Goal: Task Accomplishment & Management: Complete application form

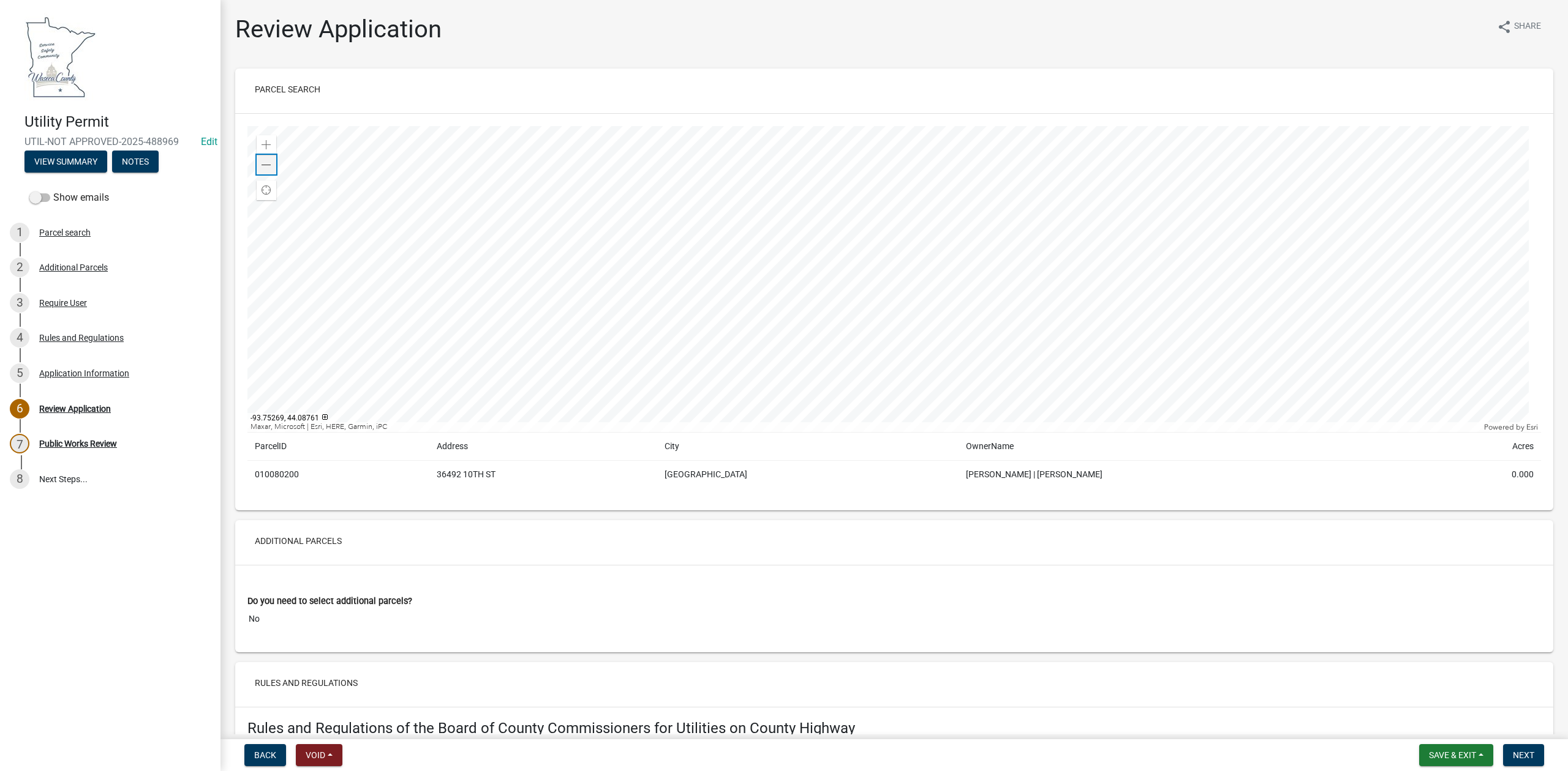
click at [262, 161] on span at bounding box center [267, 165] width 10 height 10
click at [262, 162] on span at bounding box center [267, 165] width 10 height 10
click at [265, 165] on span at bounding box center [267, 165] width 10 height 10
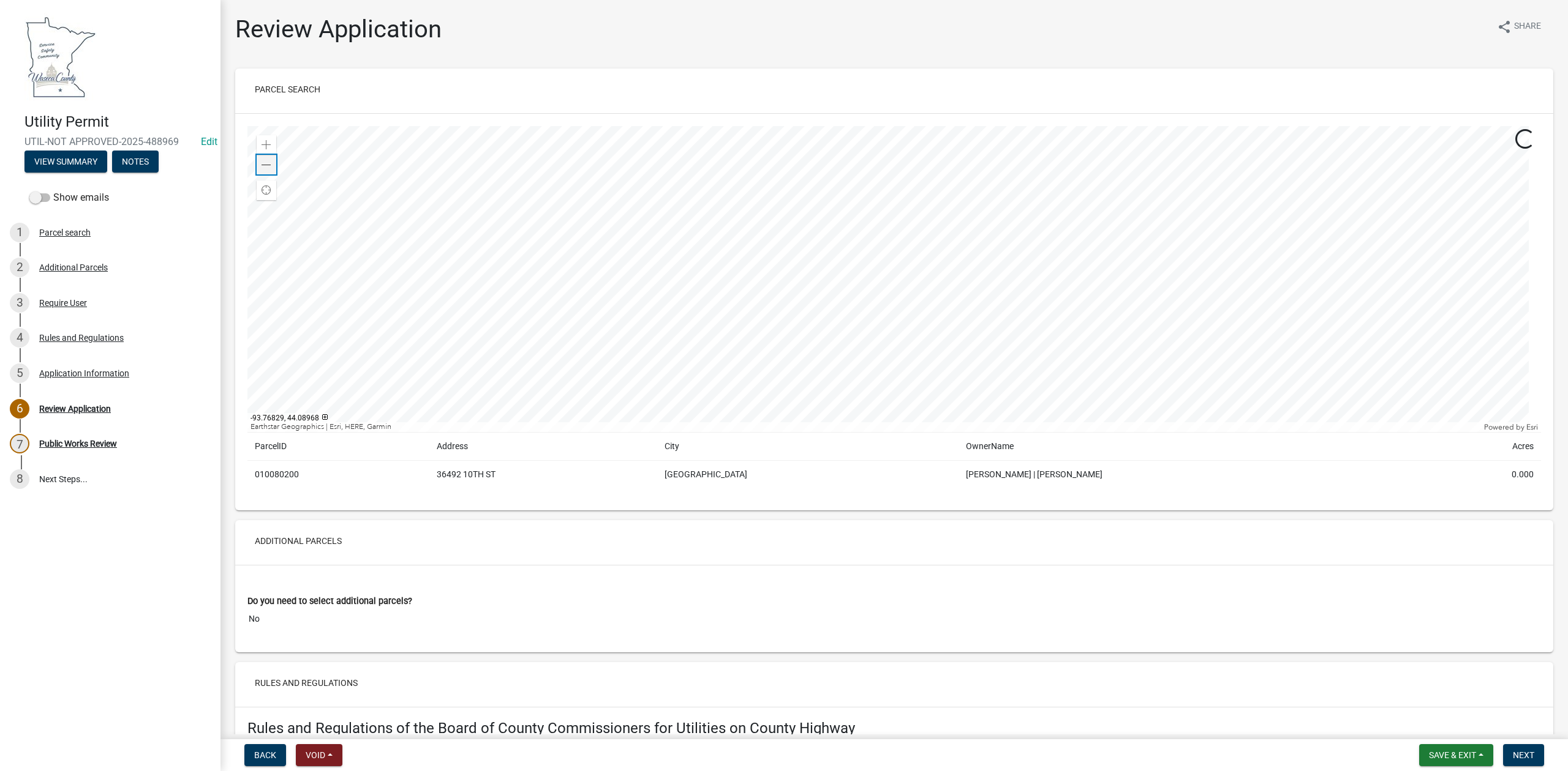
click at [265, 165] on span at bounding box center [267, 165] width 10 height 10
click at [275, 148] on div "Zoom in" at bounding box center [267, 145] width 20 height 20
click at [275, 147] on div "Zoom in" at bounding box center [267, 145] width 20 height 20
click at [902, 280] on div at bounding box center [894, 280] width 1293 height 306
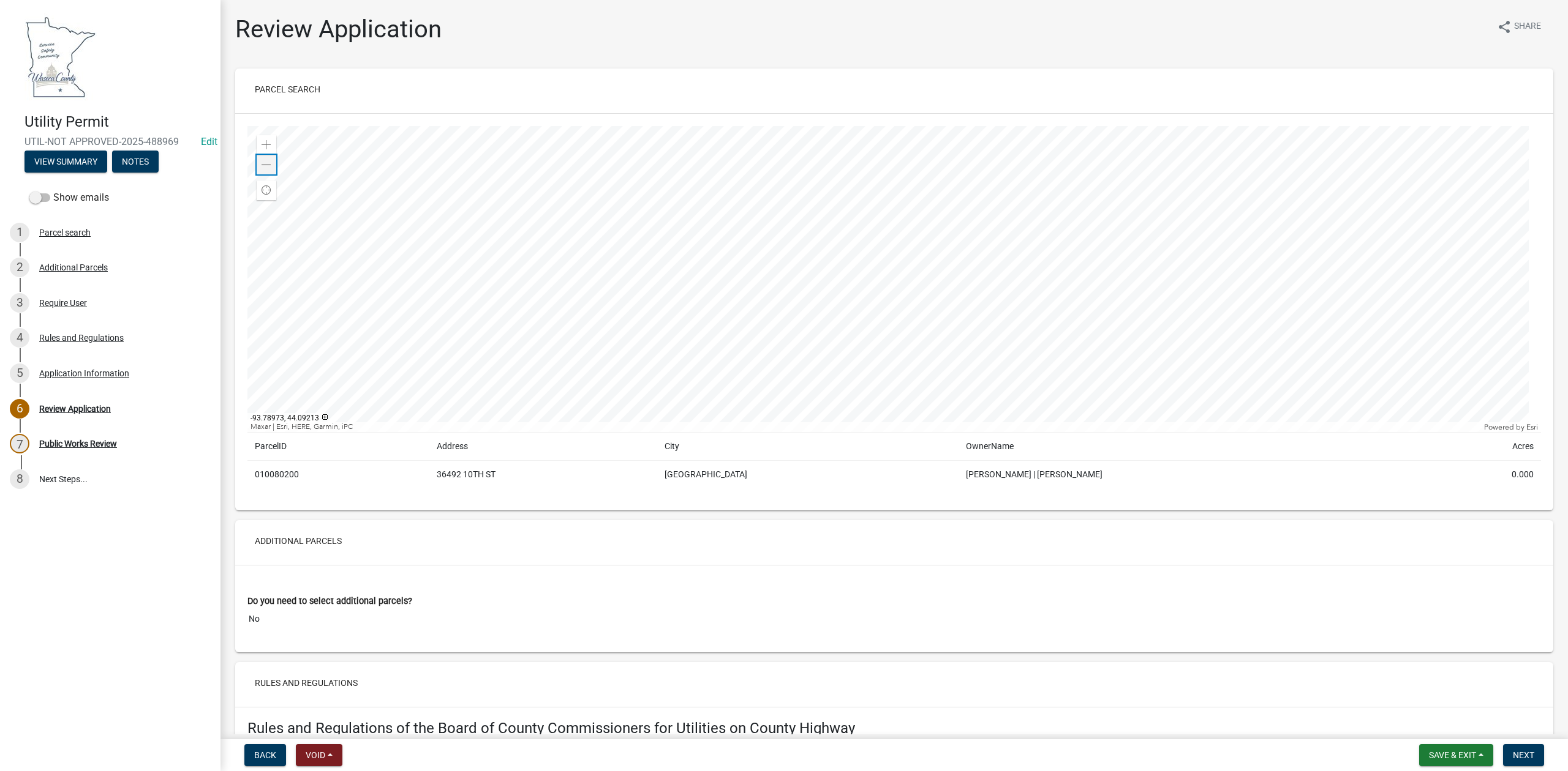
click at [267, 166] on span at bounding box center [267, 165] width 10 height 10
click at [929, 304] on div at bounding box center [894, 280] width 1293 height 306
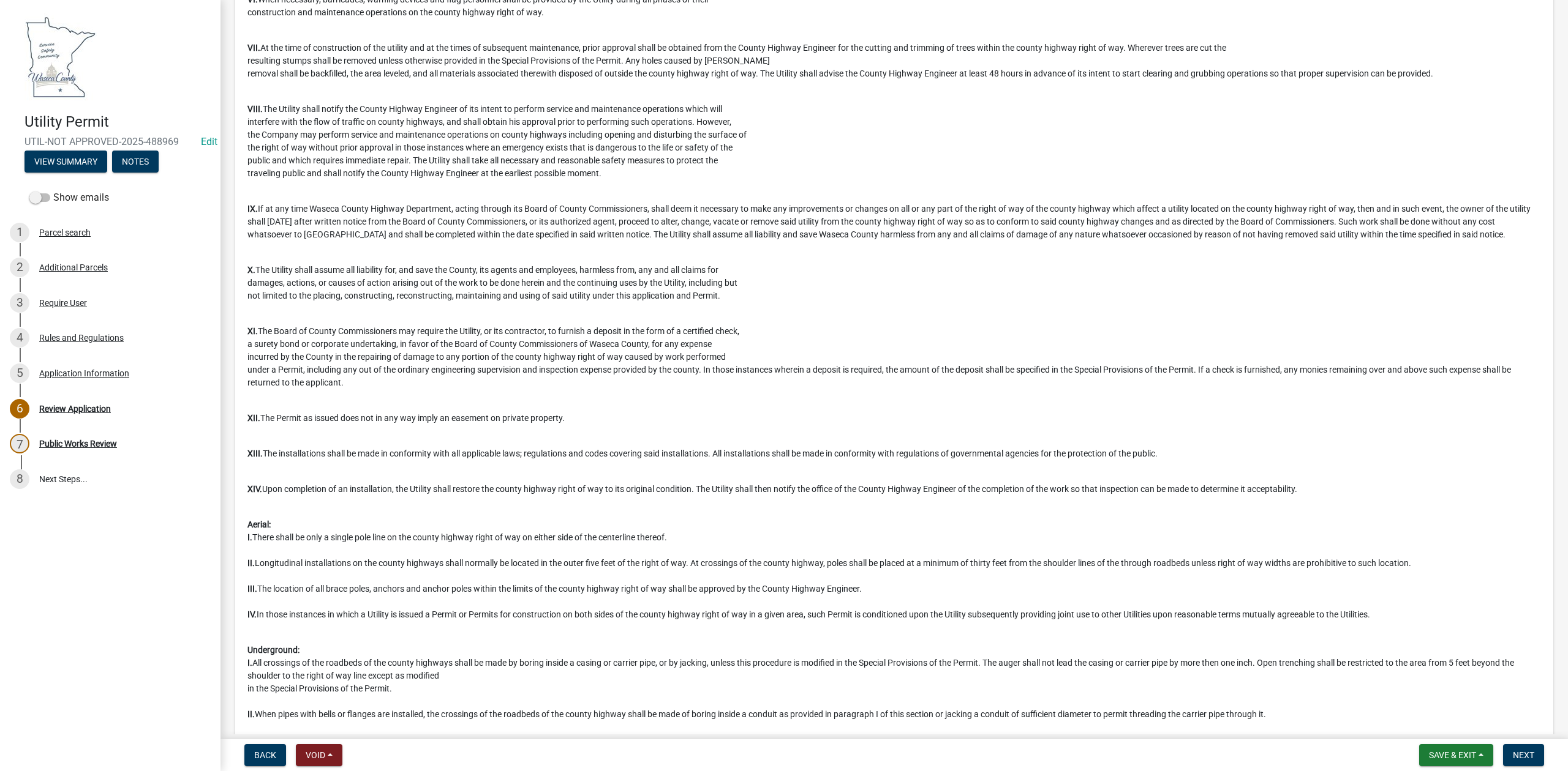
scroll to position [1306, 0]
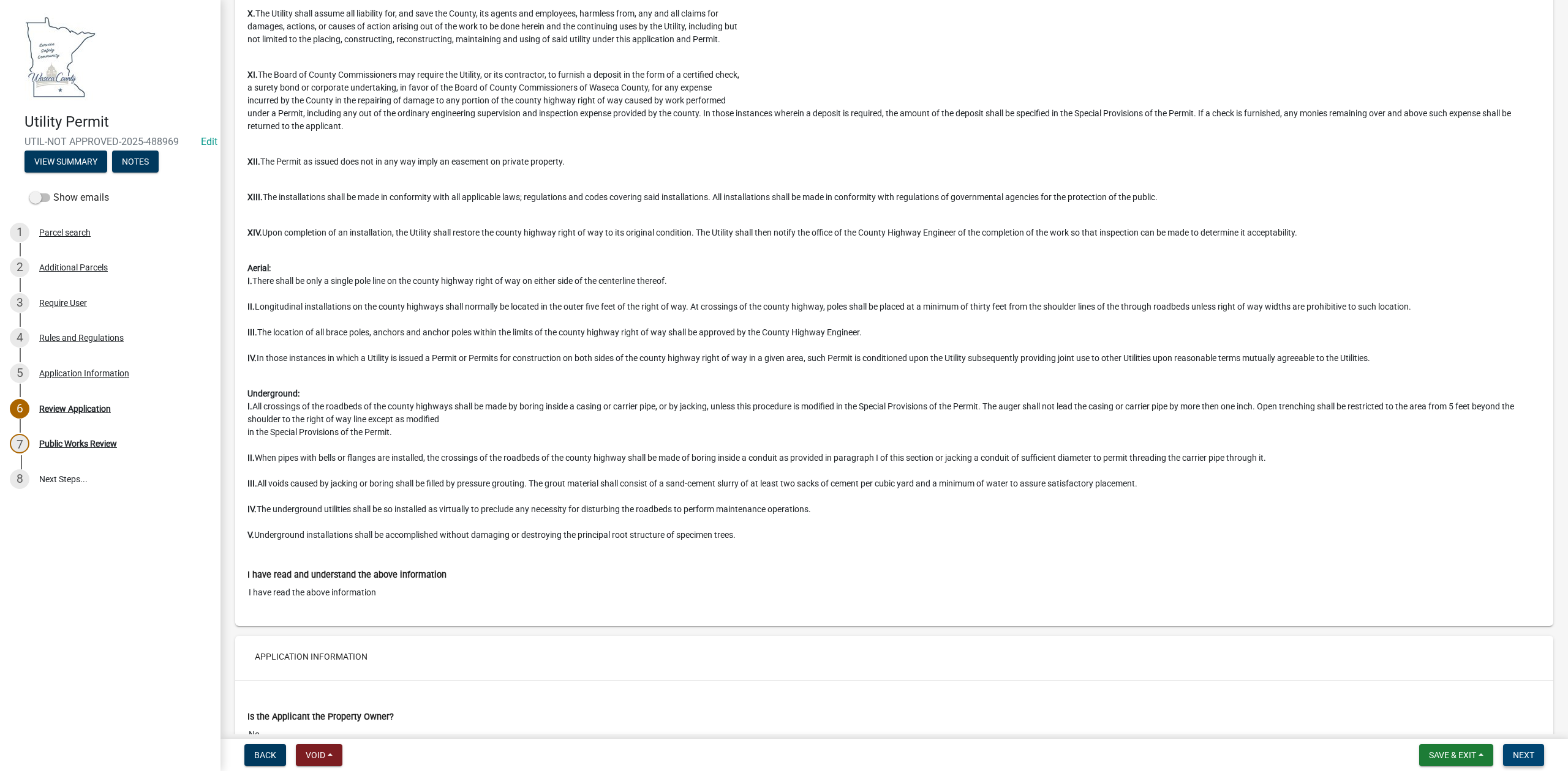
click at [1517, 755] on span "Next" at bounding box center [1523, 756] width 21 height 10
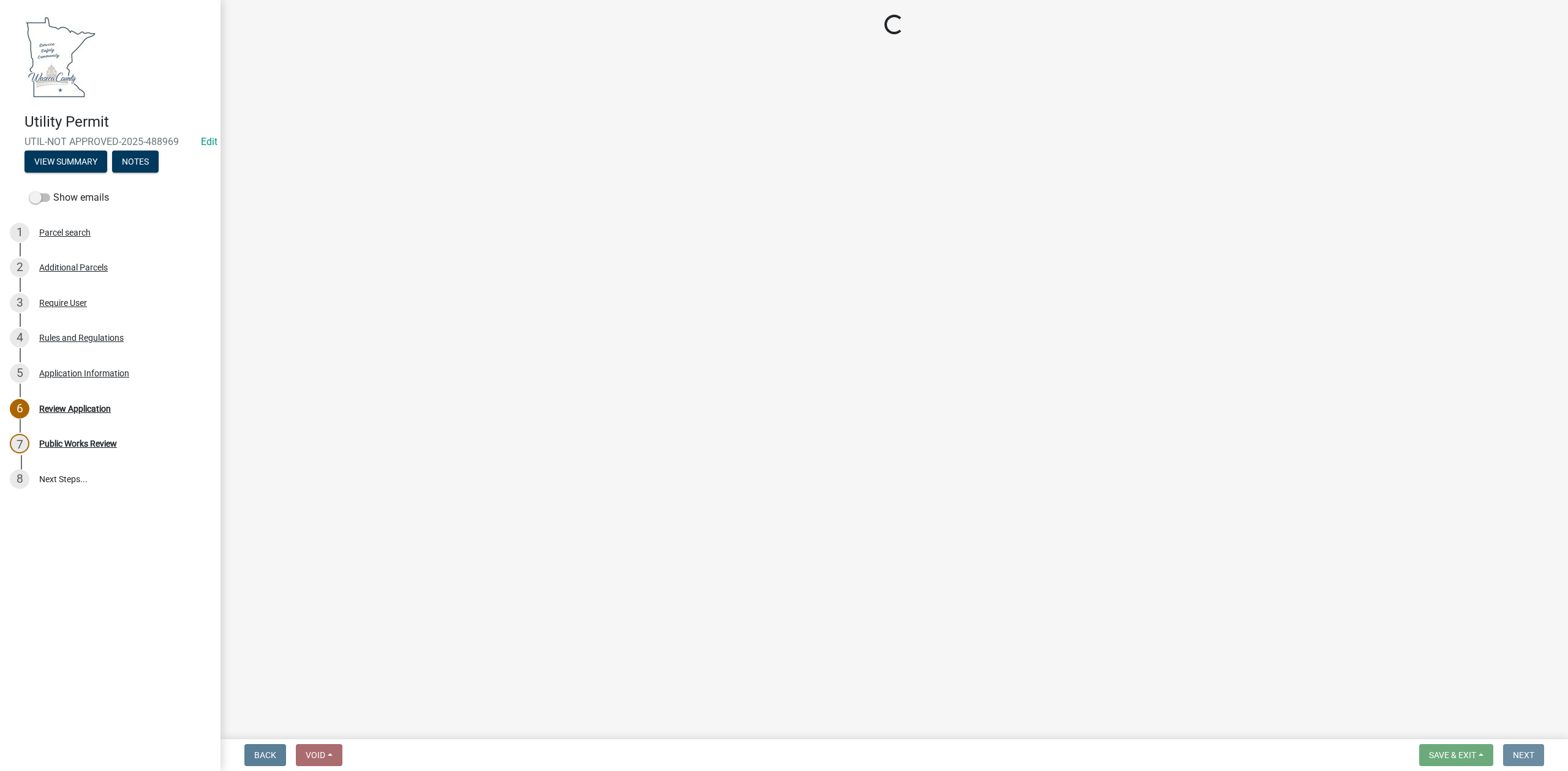
scroll to position [0, 0]
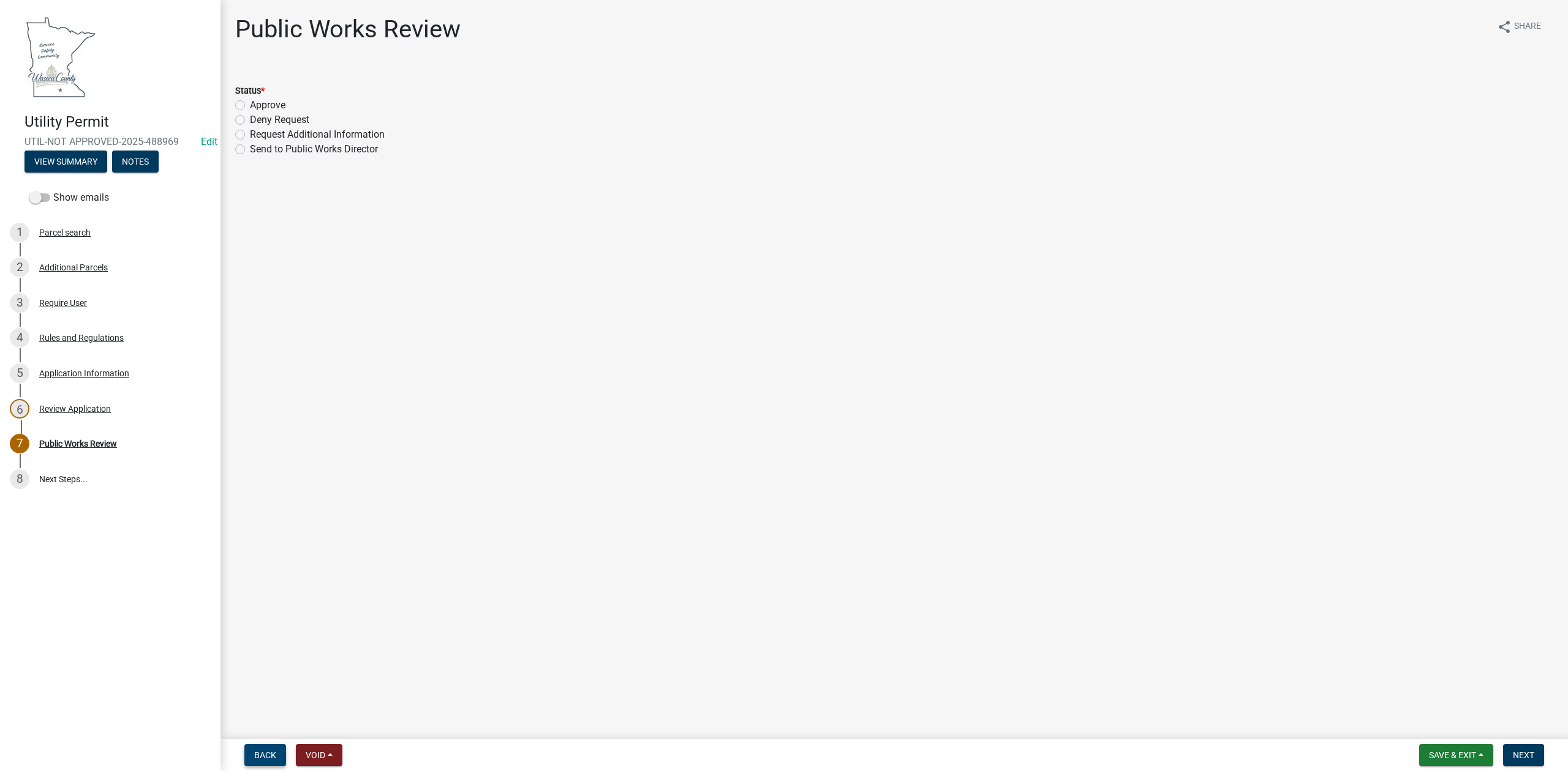
click at [258, 756] on span "Back" at bounding box center [265, 756] width 22 height 10
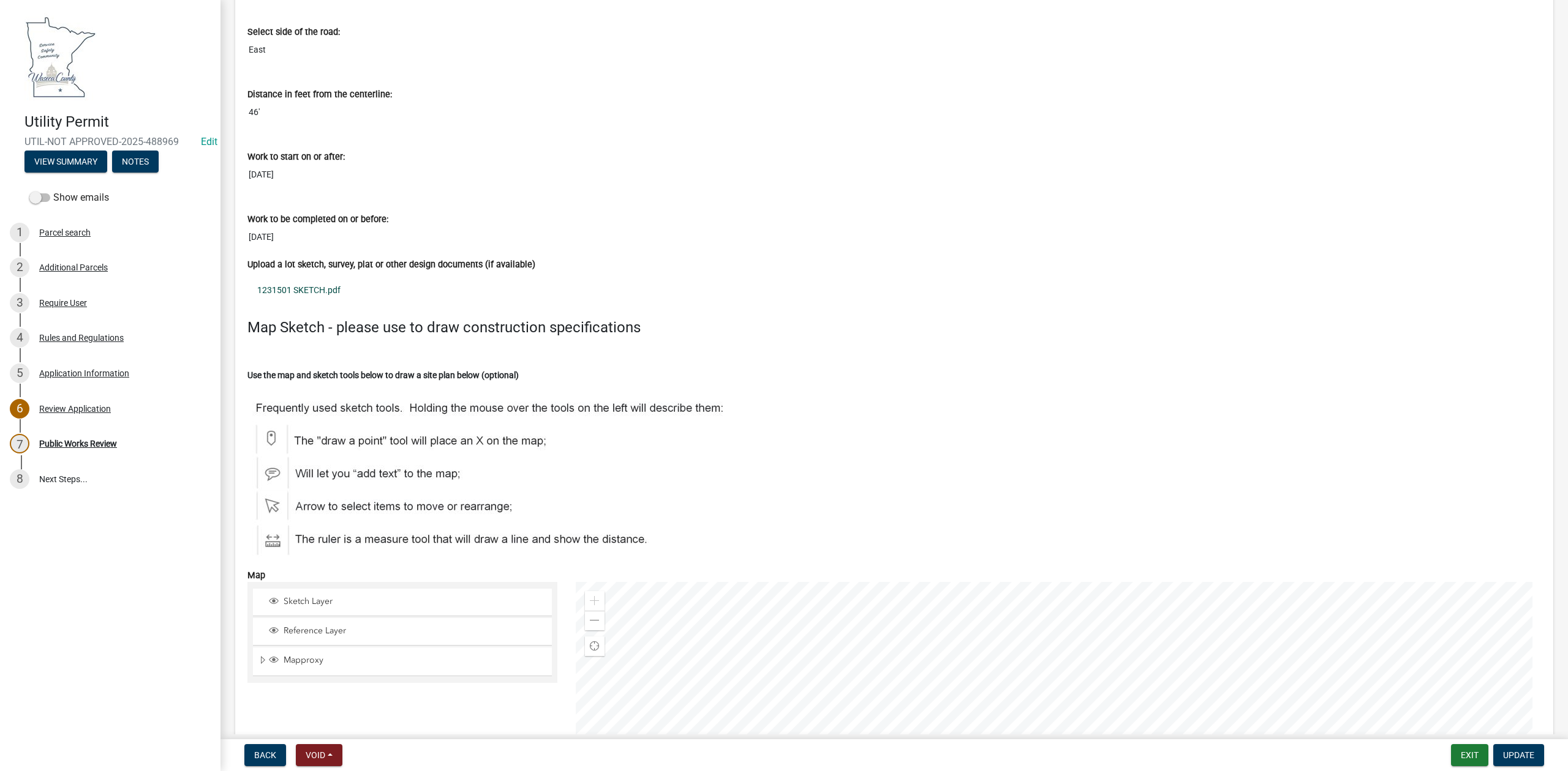
scroll to position [3591, 0]
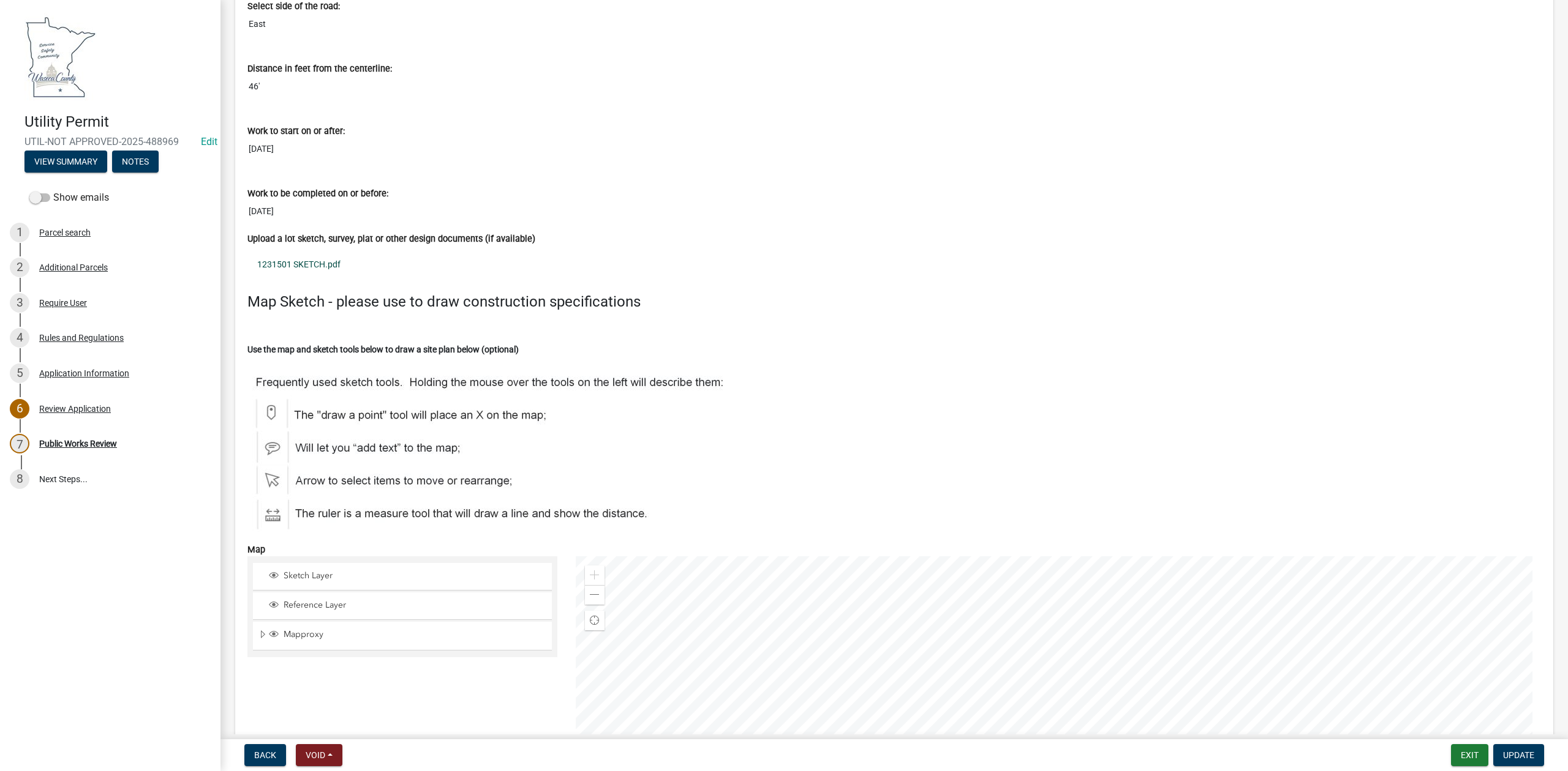
click at [325, 271] on link "1231501 SKETCH.pdf" at bounding box center [894, 264] width 1293 height 29
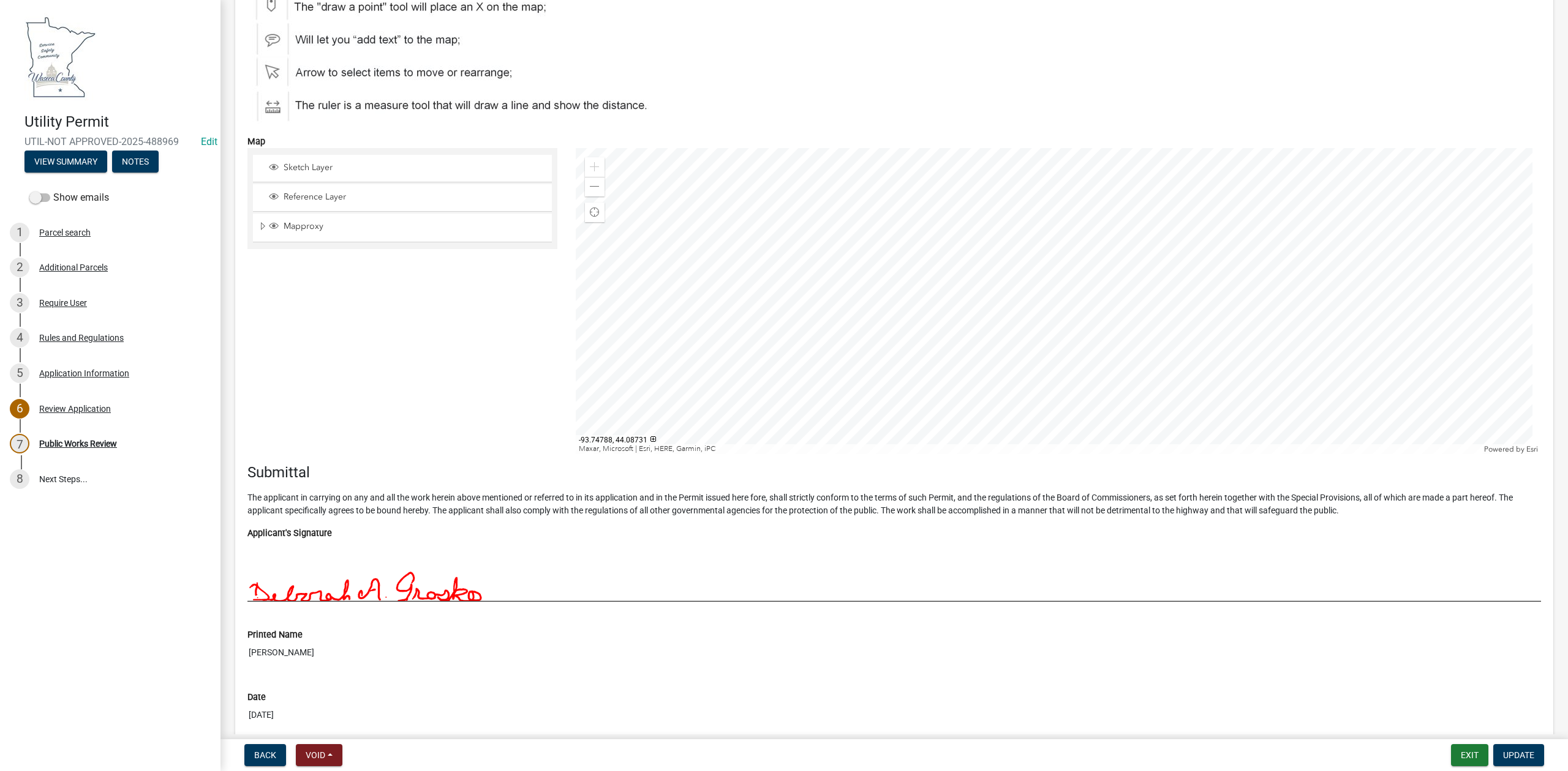
scroll to position [4095, 0]
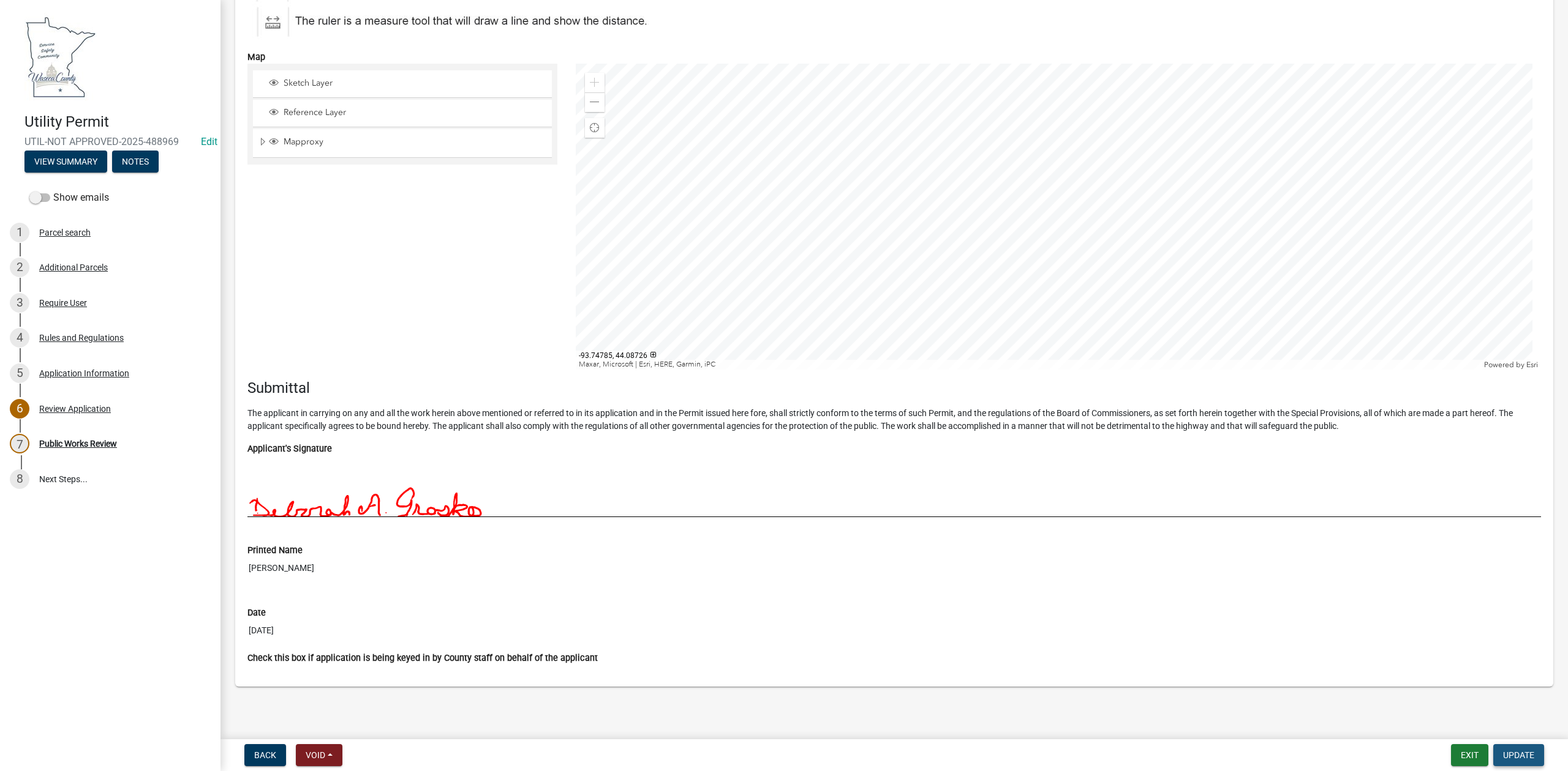
click at [1508, 758] on span "Update" at bounding box center [1518, 756] width 31 height 10
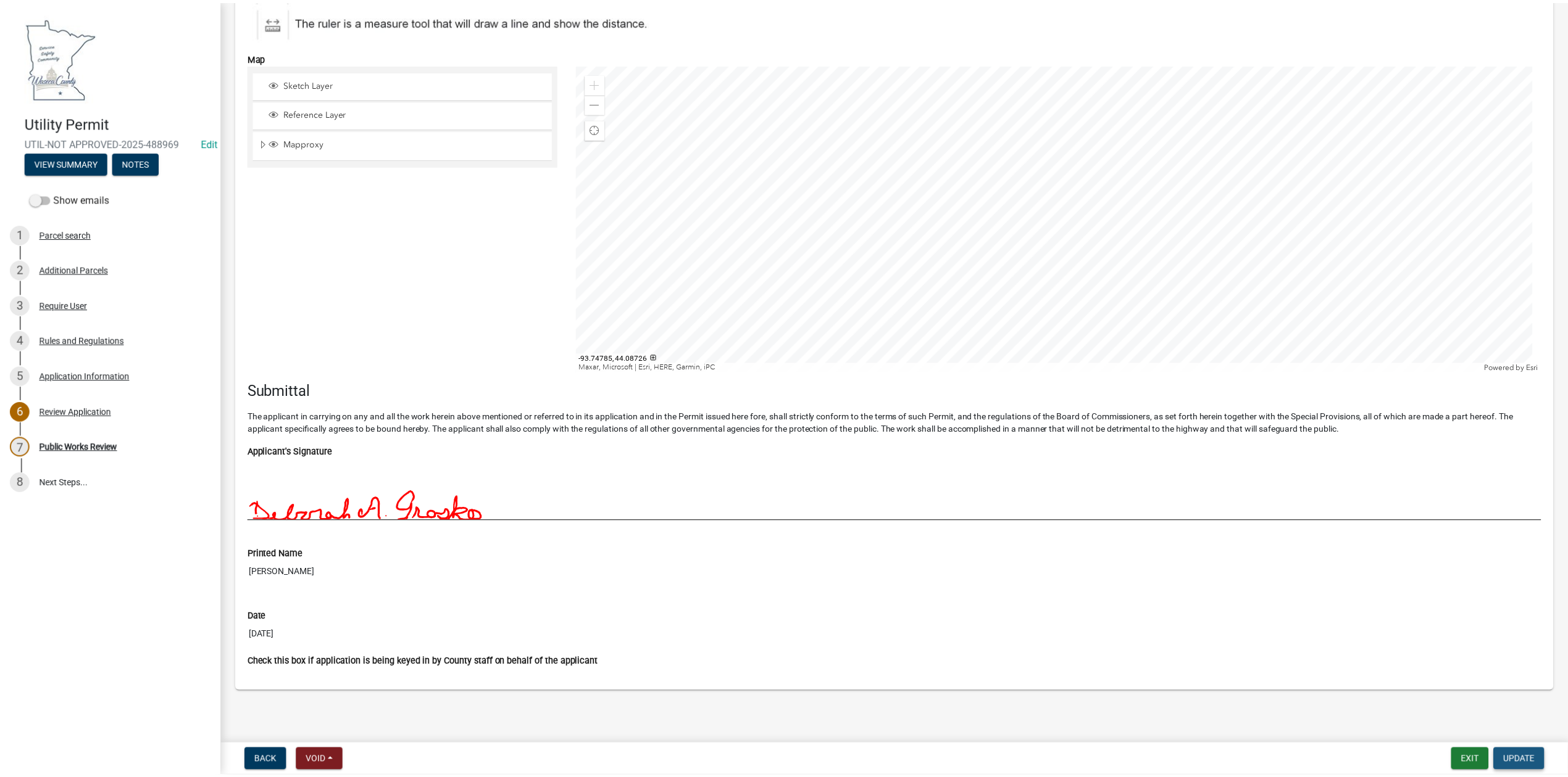
scroll to position [0, 0]
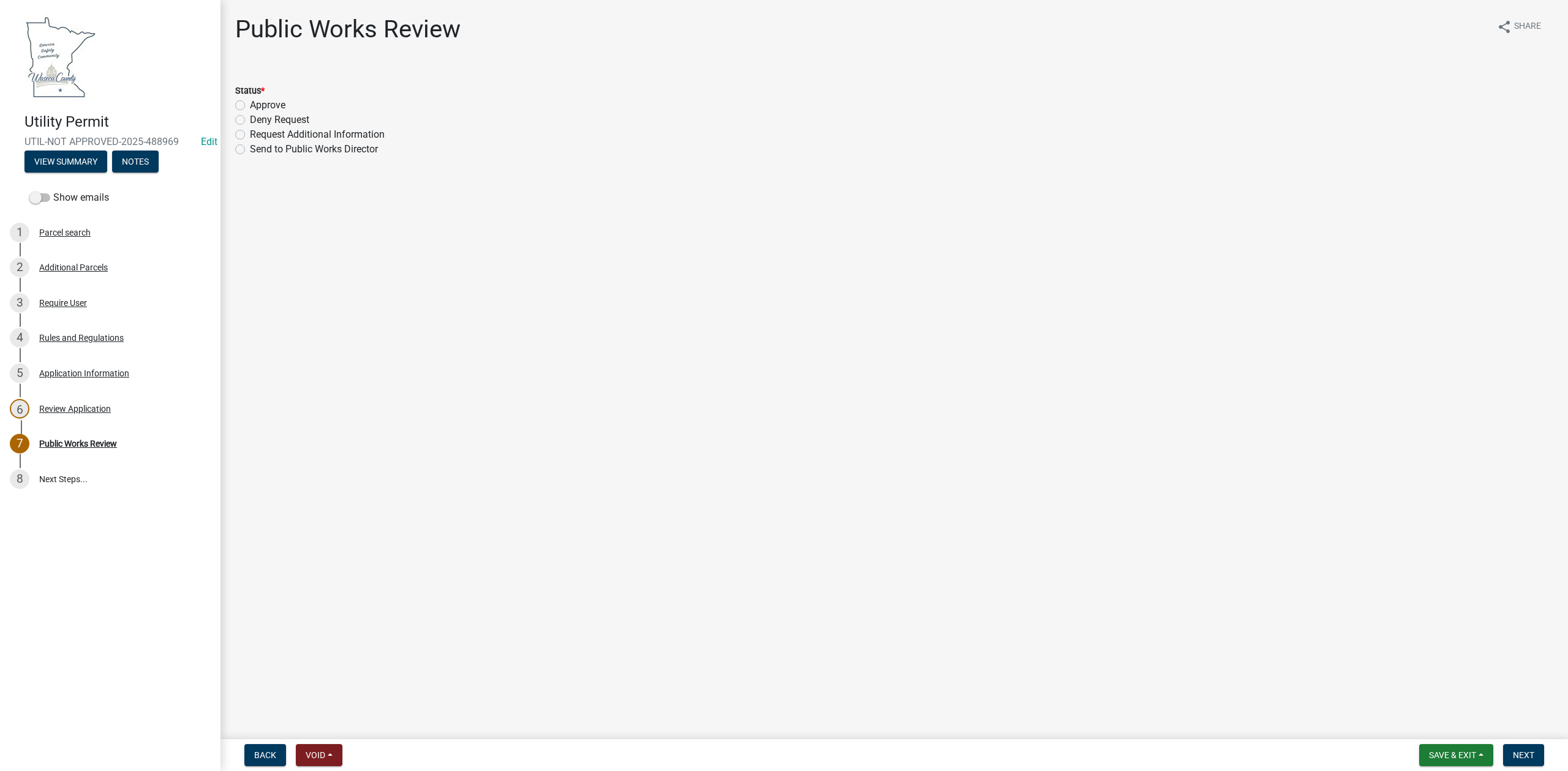
click at [250, 101] on label "Approve" at bounding box center [267, 105] width 36 height 15
click at [250, 101] on input "Approve" at bounding box center [254, 102] width 8 height 8
radio input "true"
click at [1522, 757] on span "Next" at bounding box center [1523, 756] width 21 height 10
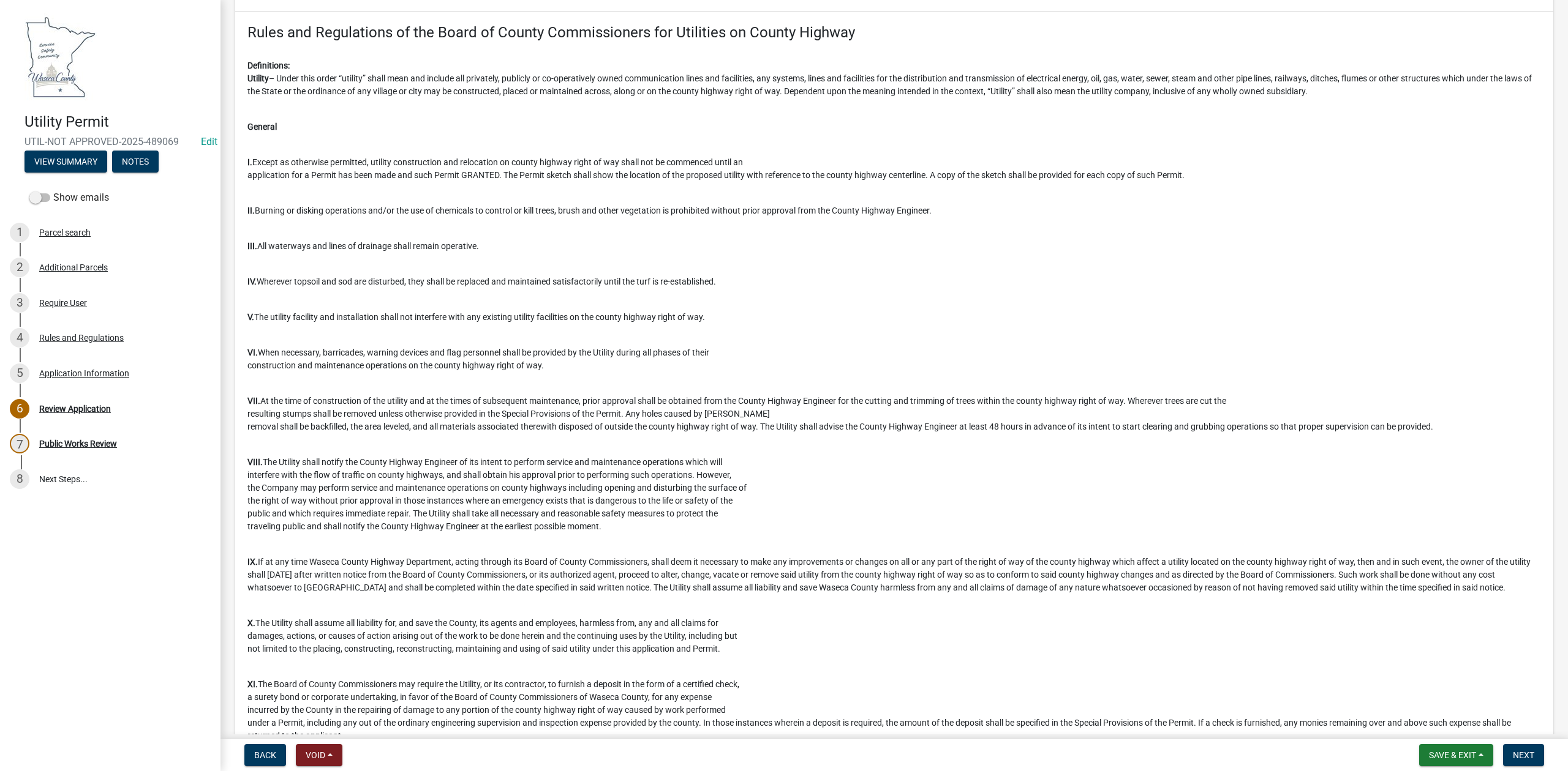
scroll to position [1224, 0]
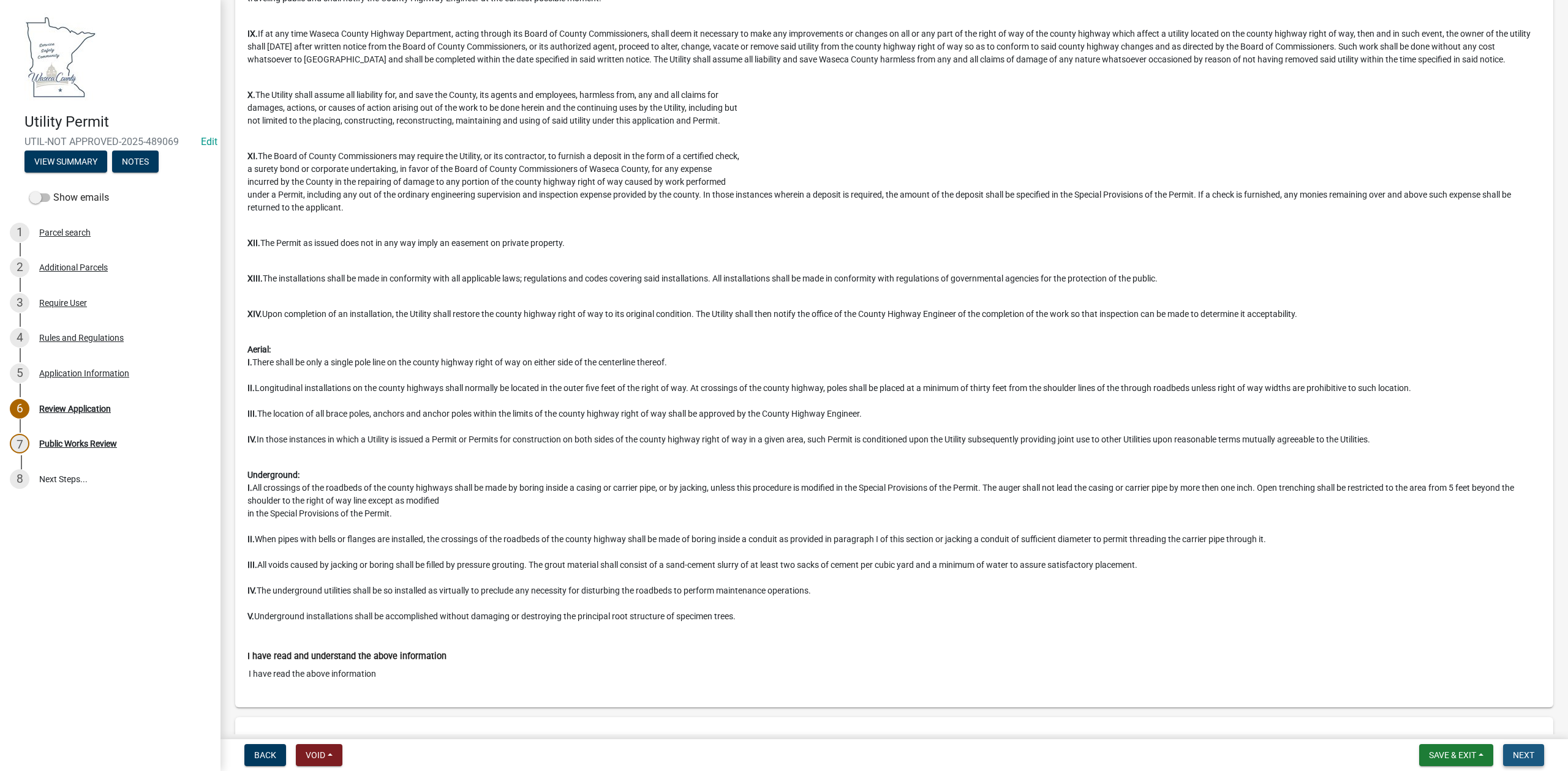
click at [1515, 751] on span "Next" at bounding box center [1523, 756] width 21 height 10
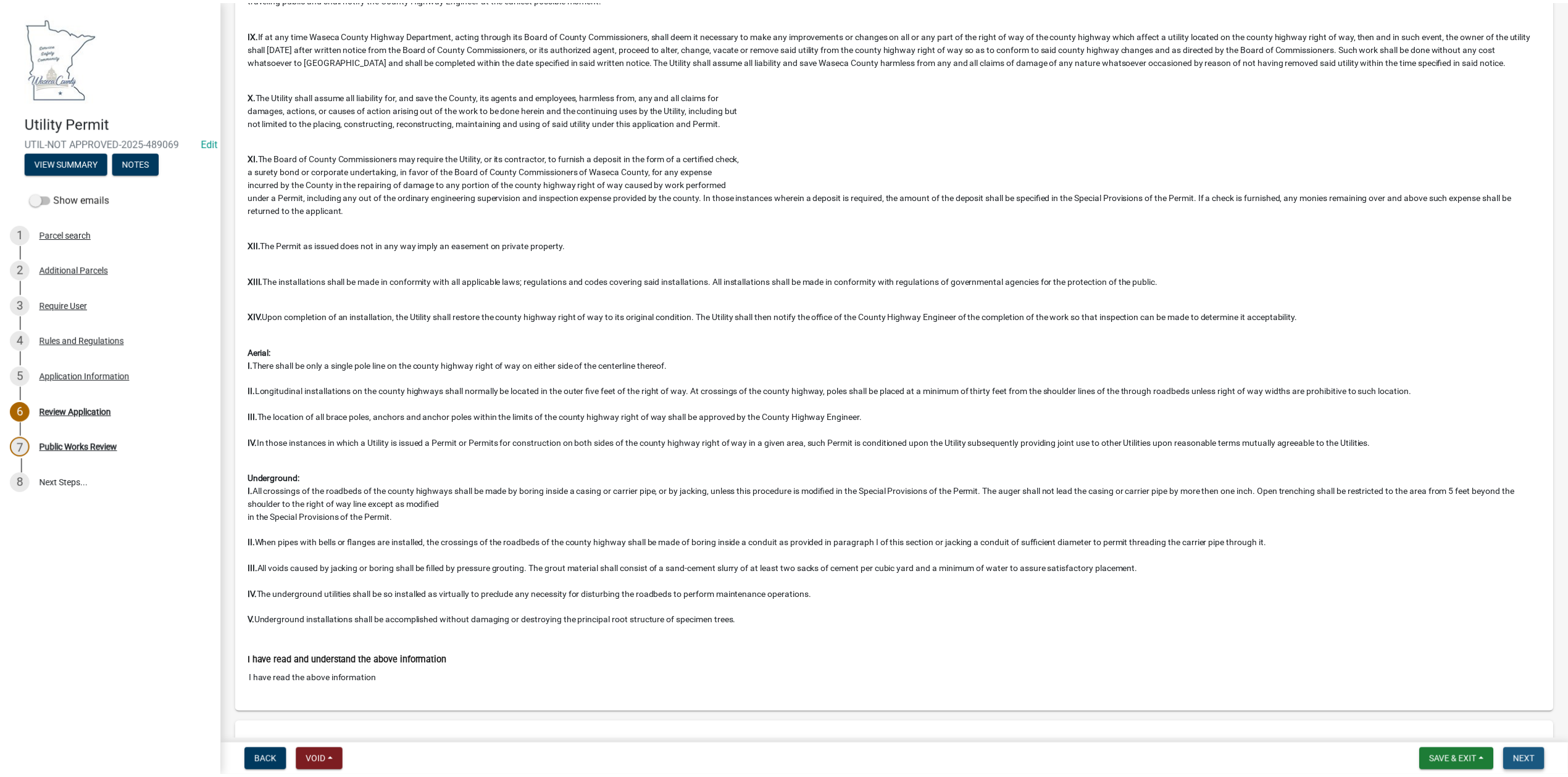
scroll to position [0, 0]
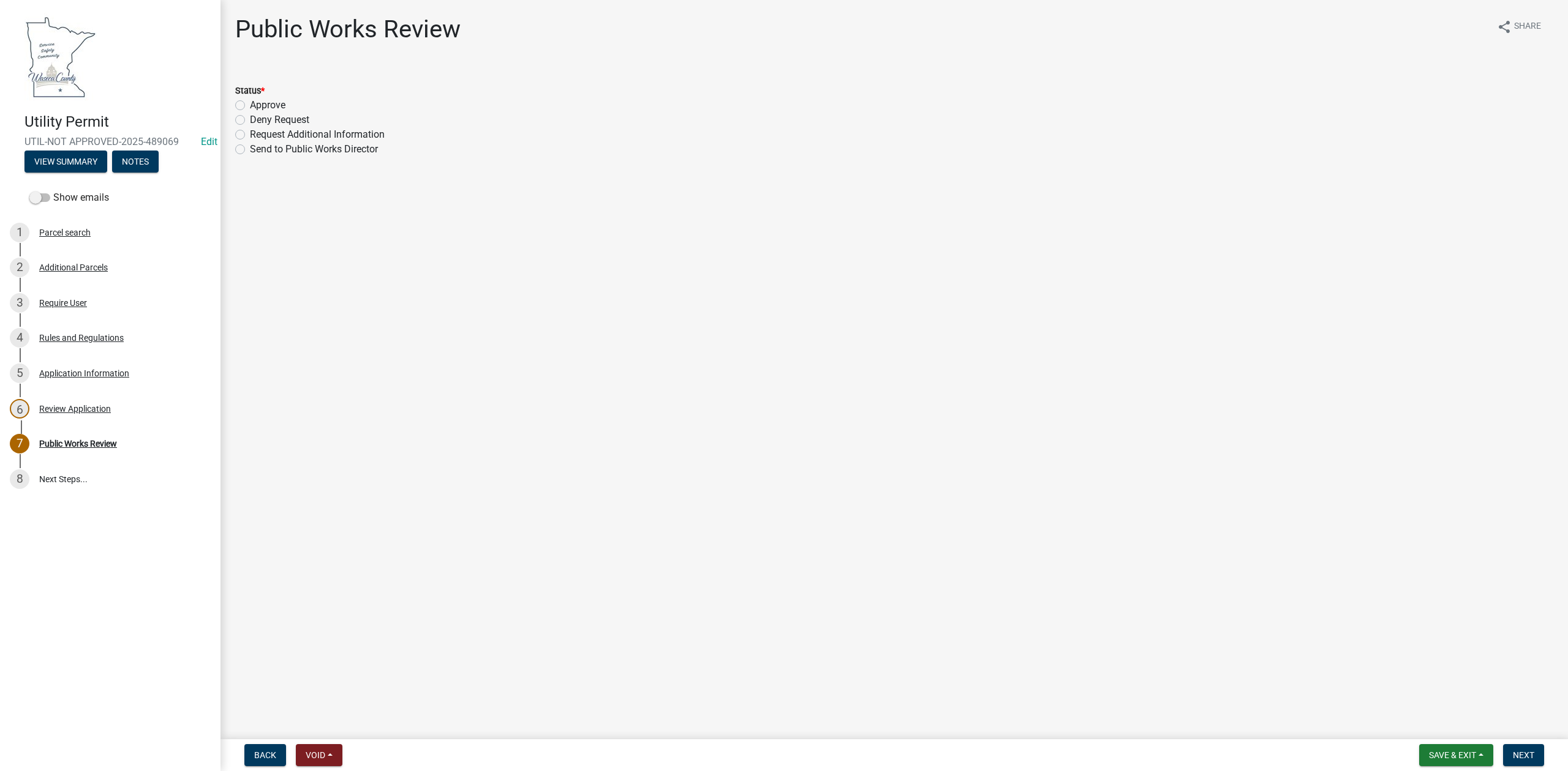
click at [238, 99] on div "Approve" at bounding box center [894, 105] width 1318 height 15
click at [250, 102] on label "Approve" at bounding box center [267, 105] width 36 height 15
click at [250, 102] on input "Approve" at bounding box center [254, 102] width 8 height 8
radio input "true"
click at [1517, 753] on span "Next" at bounding box center [1523, 756] width 21 height 10
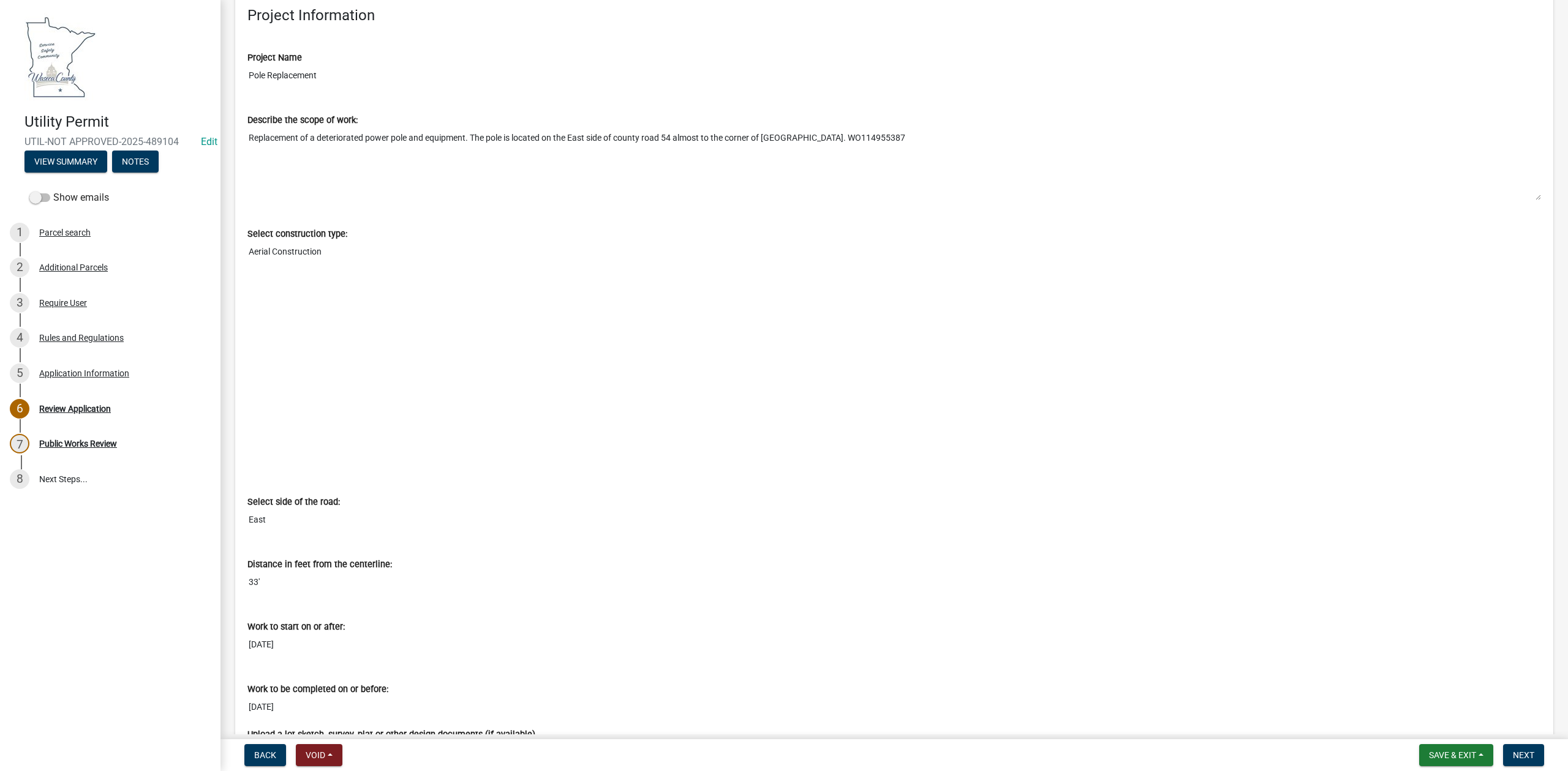
scroll to position [3346, 0]
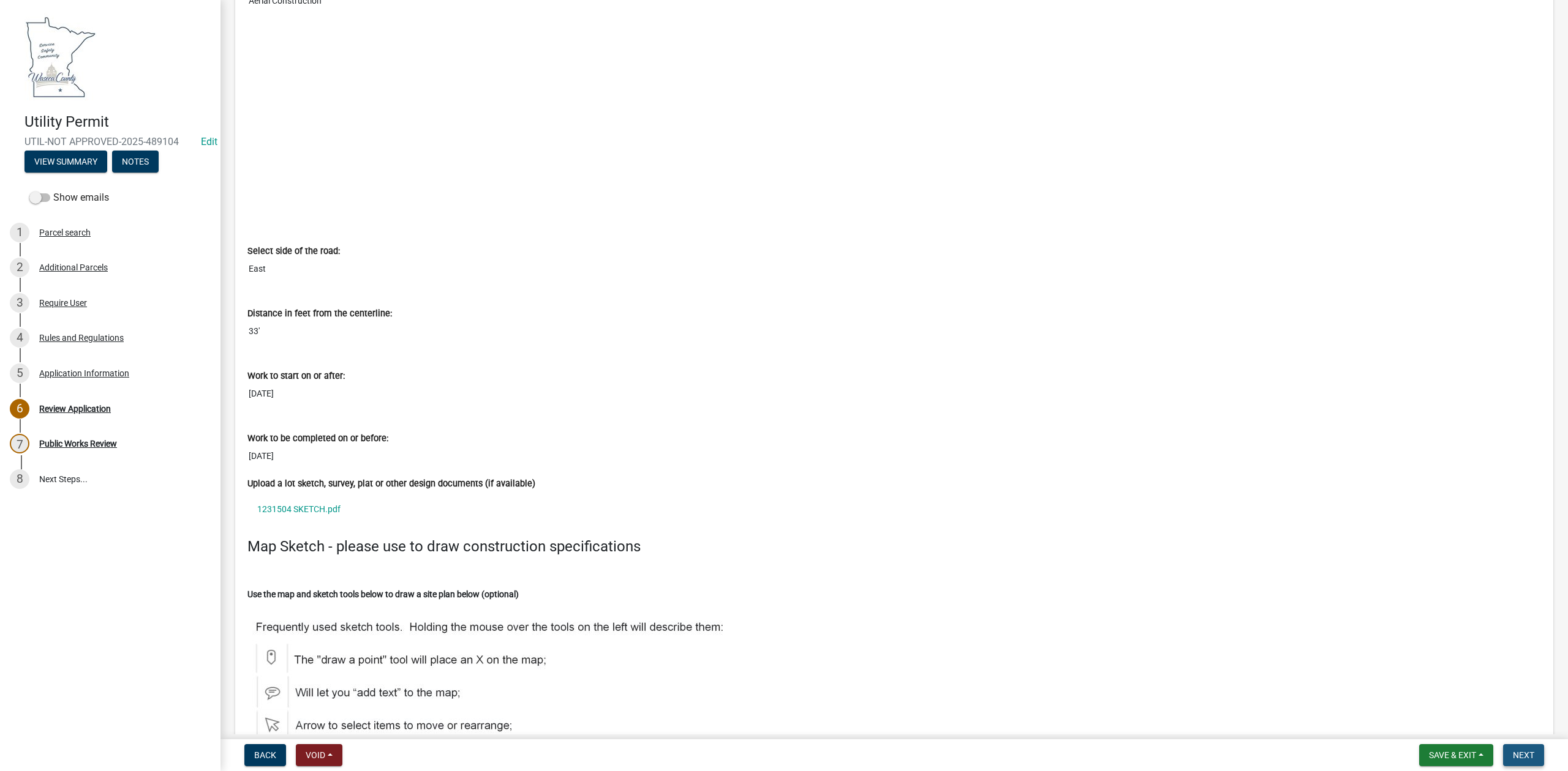
click at [1520, 755] on span "Next" at bounding box center [1523, 756] width 21 height 10
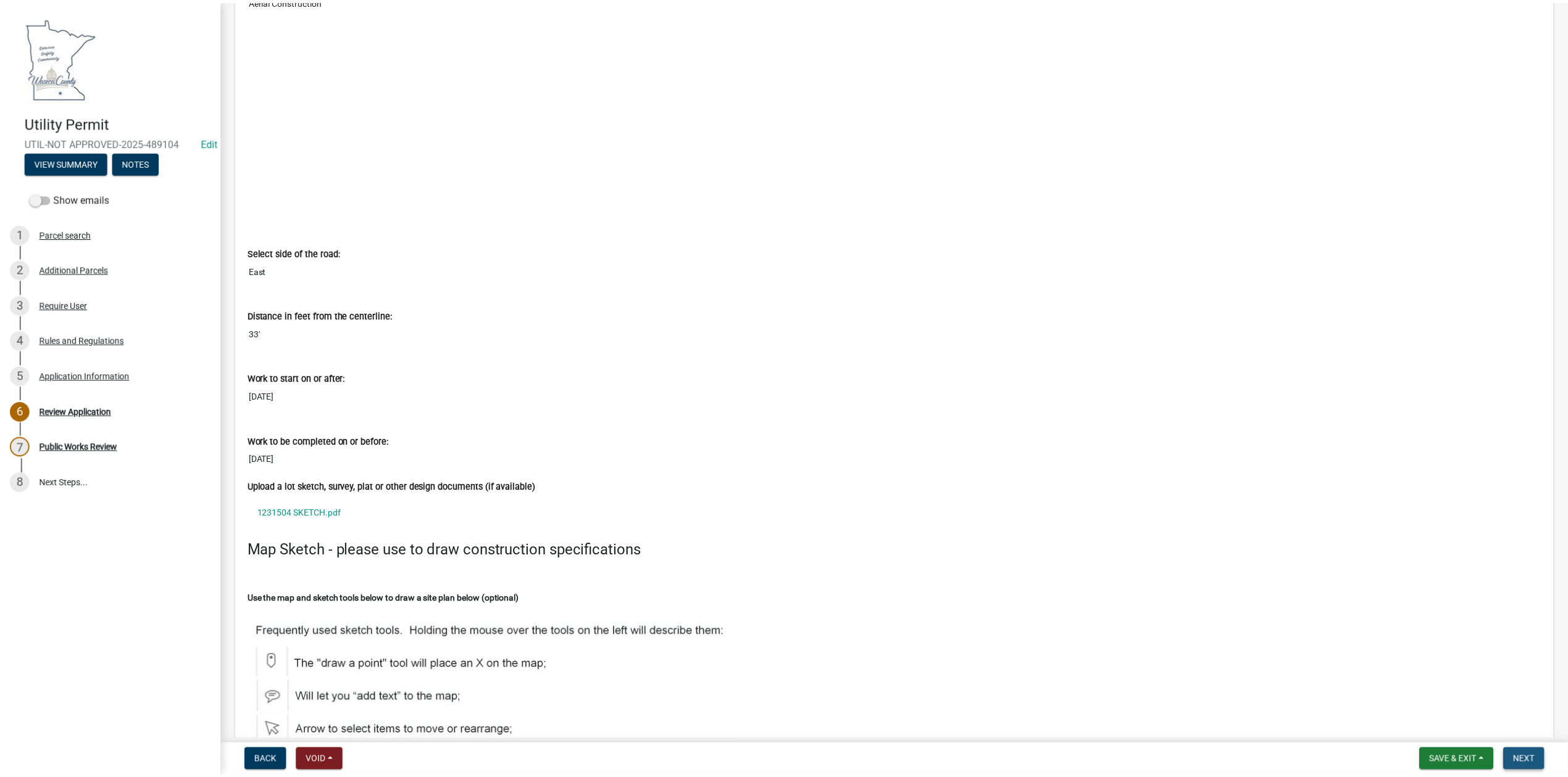
scroll to position [0, 0]
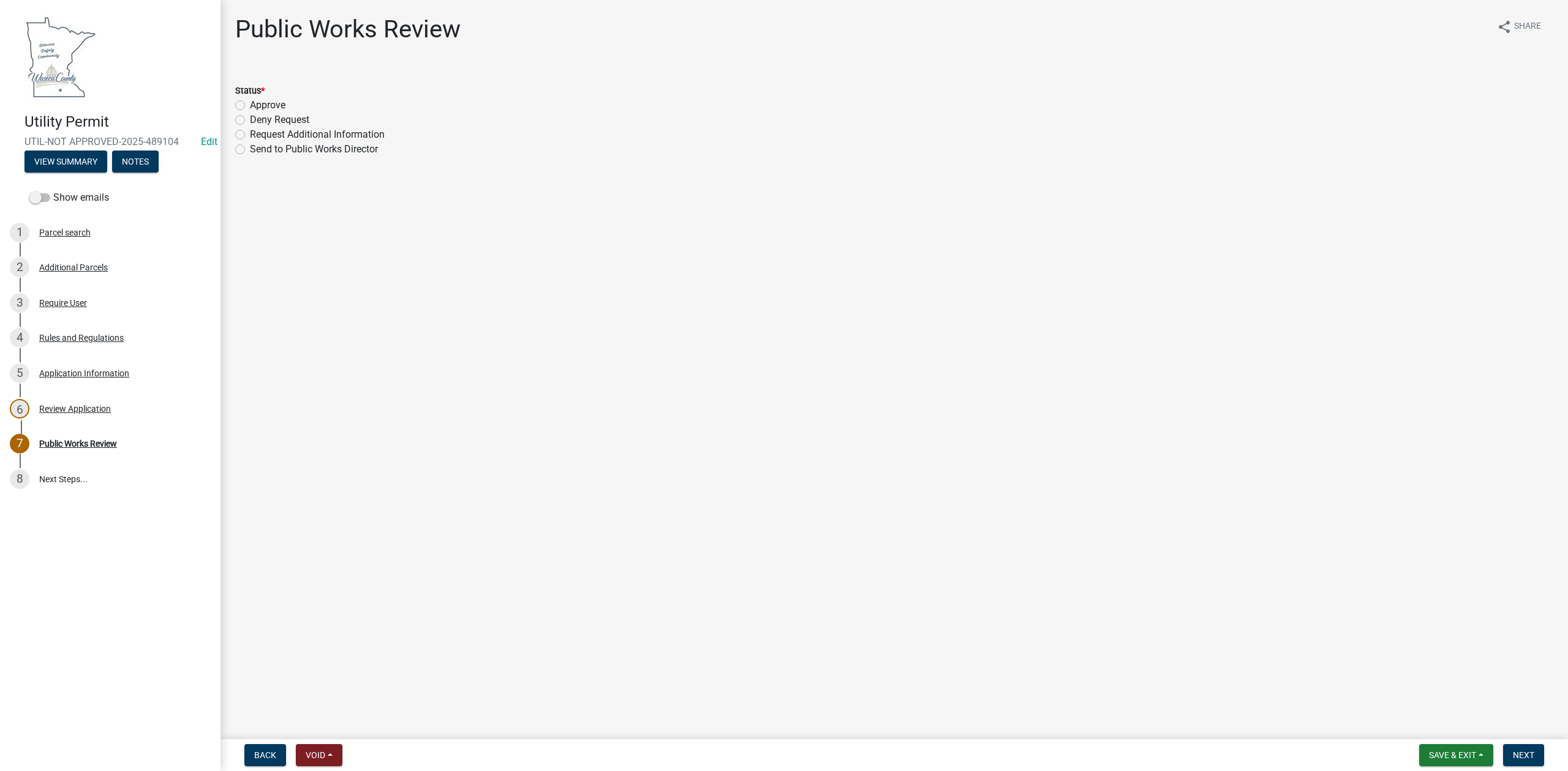
click at [245, 104] on div "Approve" at bounding box center [894, 105] width 1318 height 15
click at [250, 107] on label "Approve" at bounding box center [267, 105] width 36 height 15
click at [250, 106] on input "Approve" at bounding box center [254, 102] width 8 height 8
radio input "true"
click at [1513, 756] on span "Next" at bounding box center [1523, 756] width 21 height 10
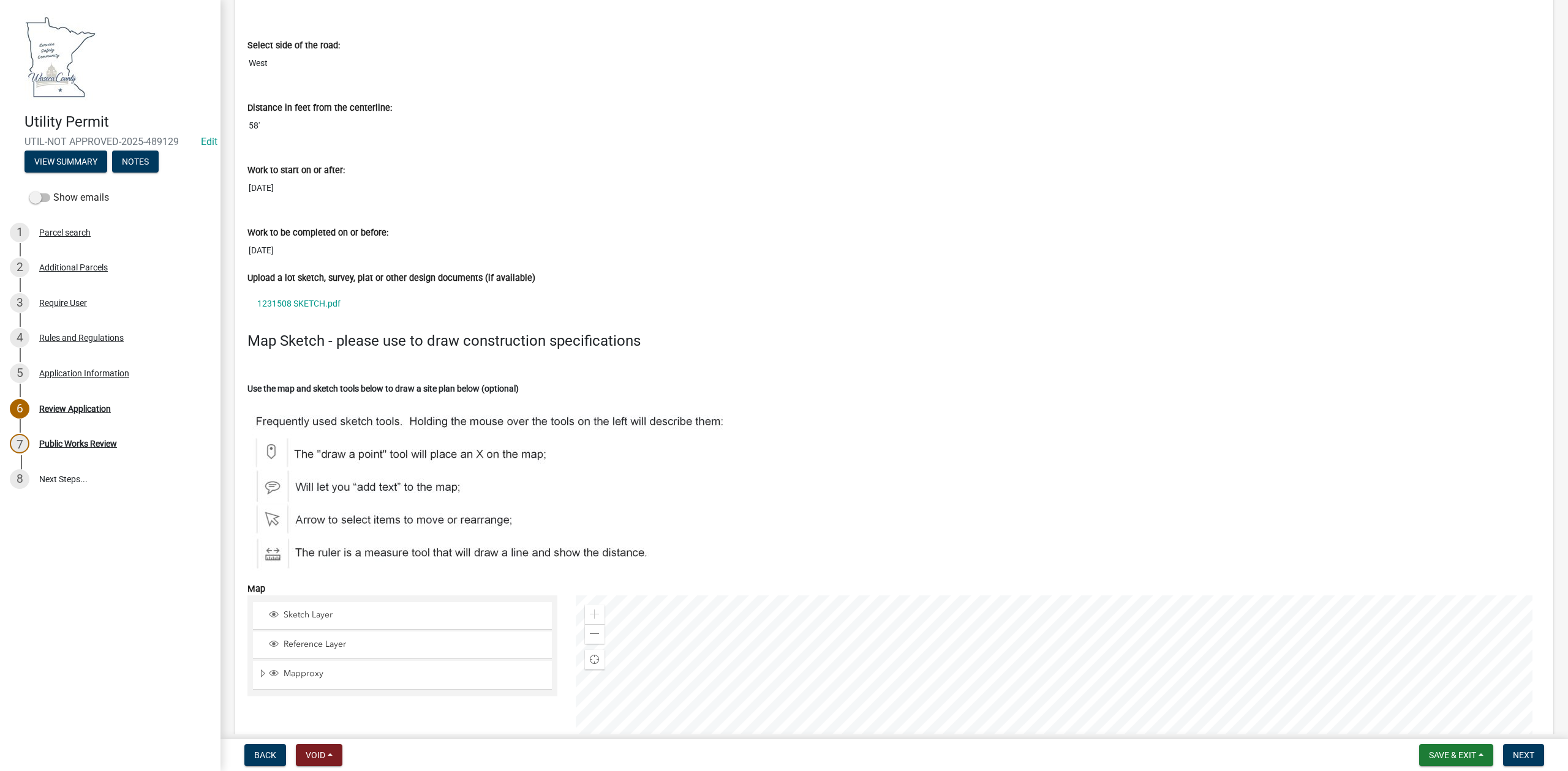
scroll to position [3591, 0]
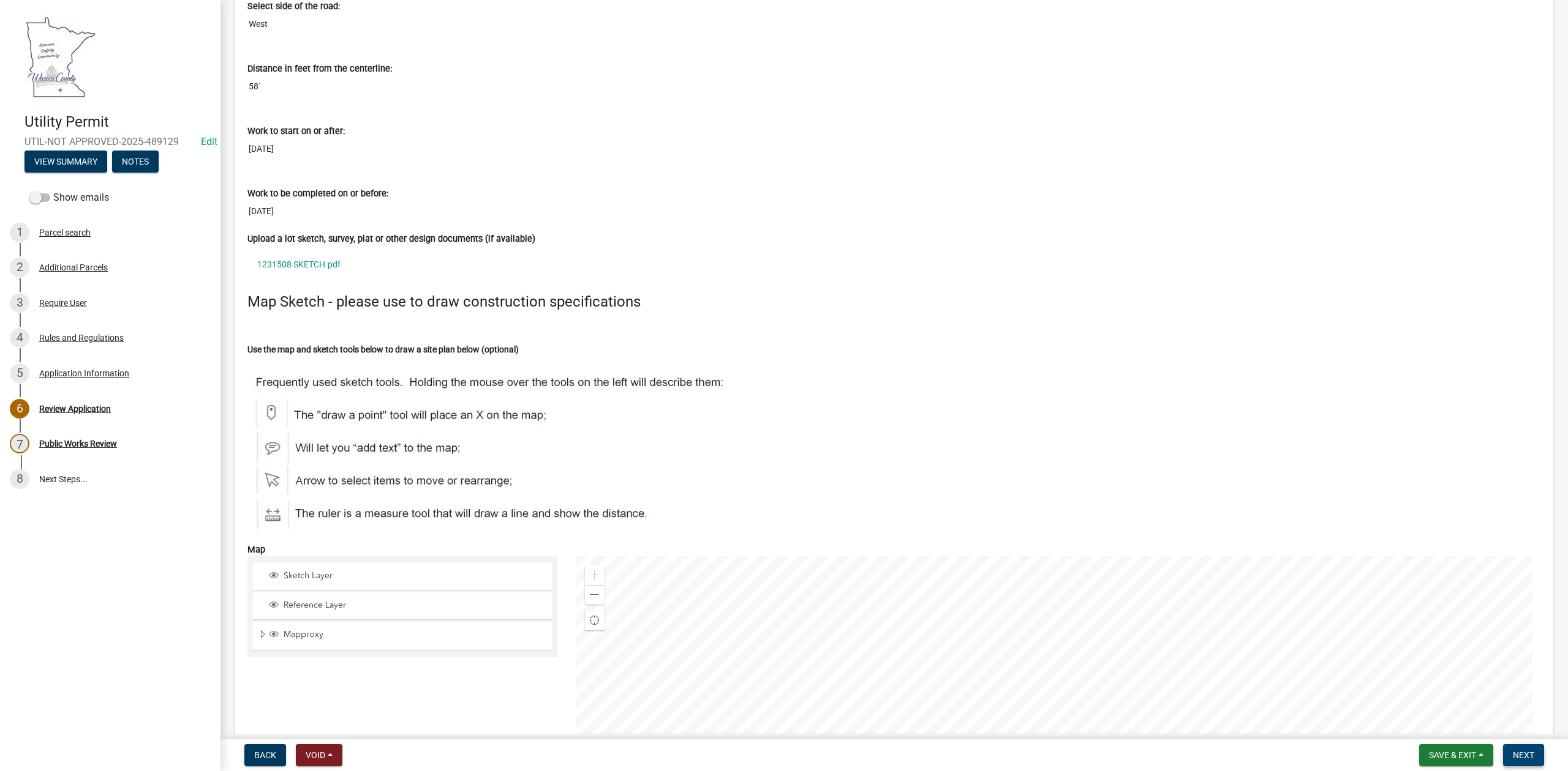
click at [1520, 757] on span "Next" at bounding box center [1523, 756] width 21 height 10
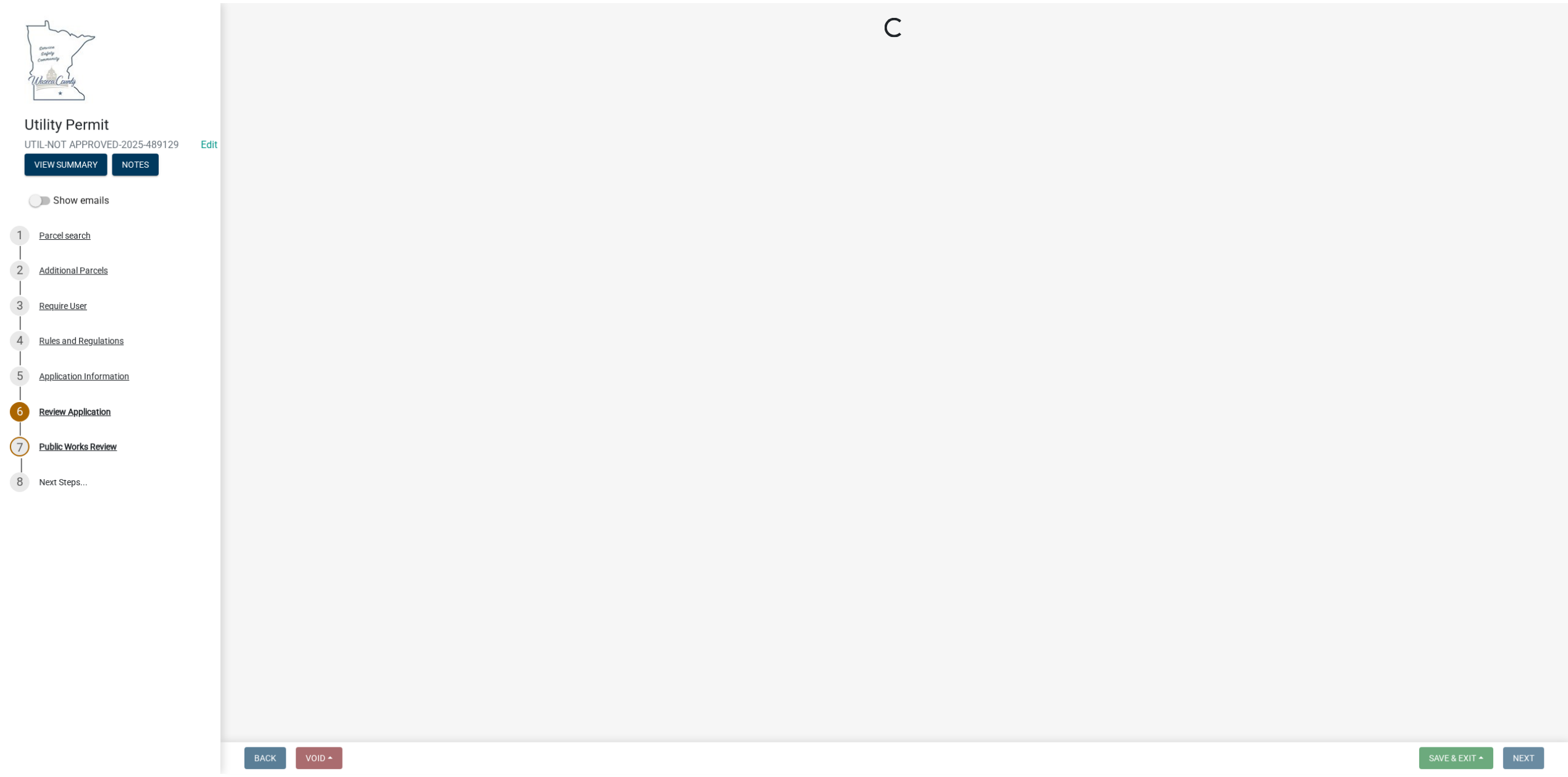
scroll to position [0, 0]
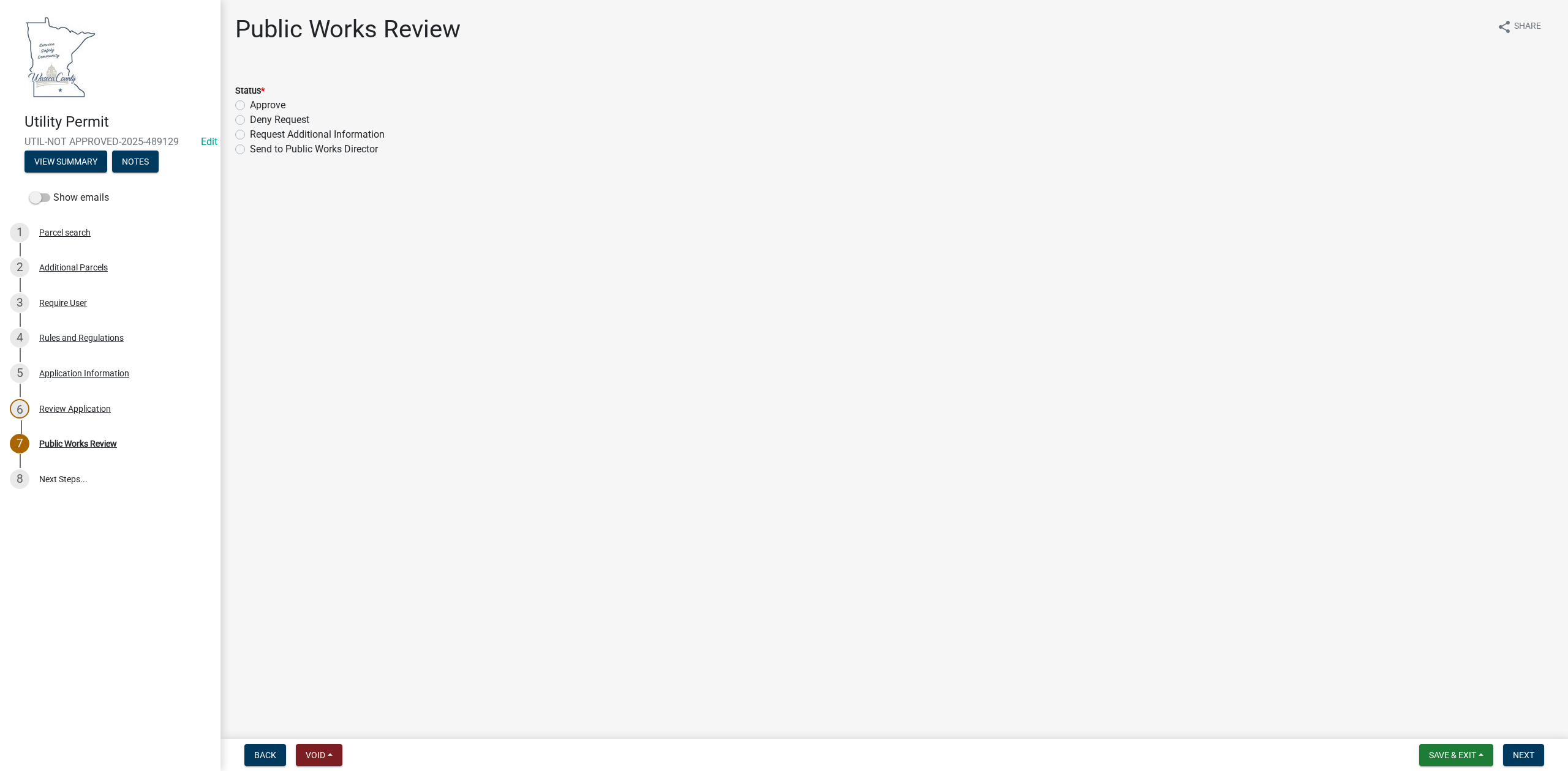
click at [250, 104] on label "Approve" at bounding box center [267, 105] width 36 height 15
click at [250, 104] on input "Approve" at bounding box center [254, 102] width 8 height 8
radio input "true"
click at [1525, 751] on span "Next" at bounding box center [1523, 756] width 21 height 10
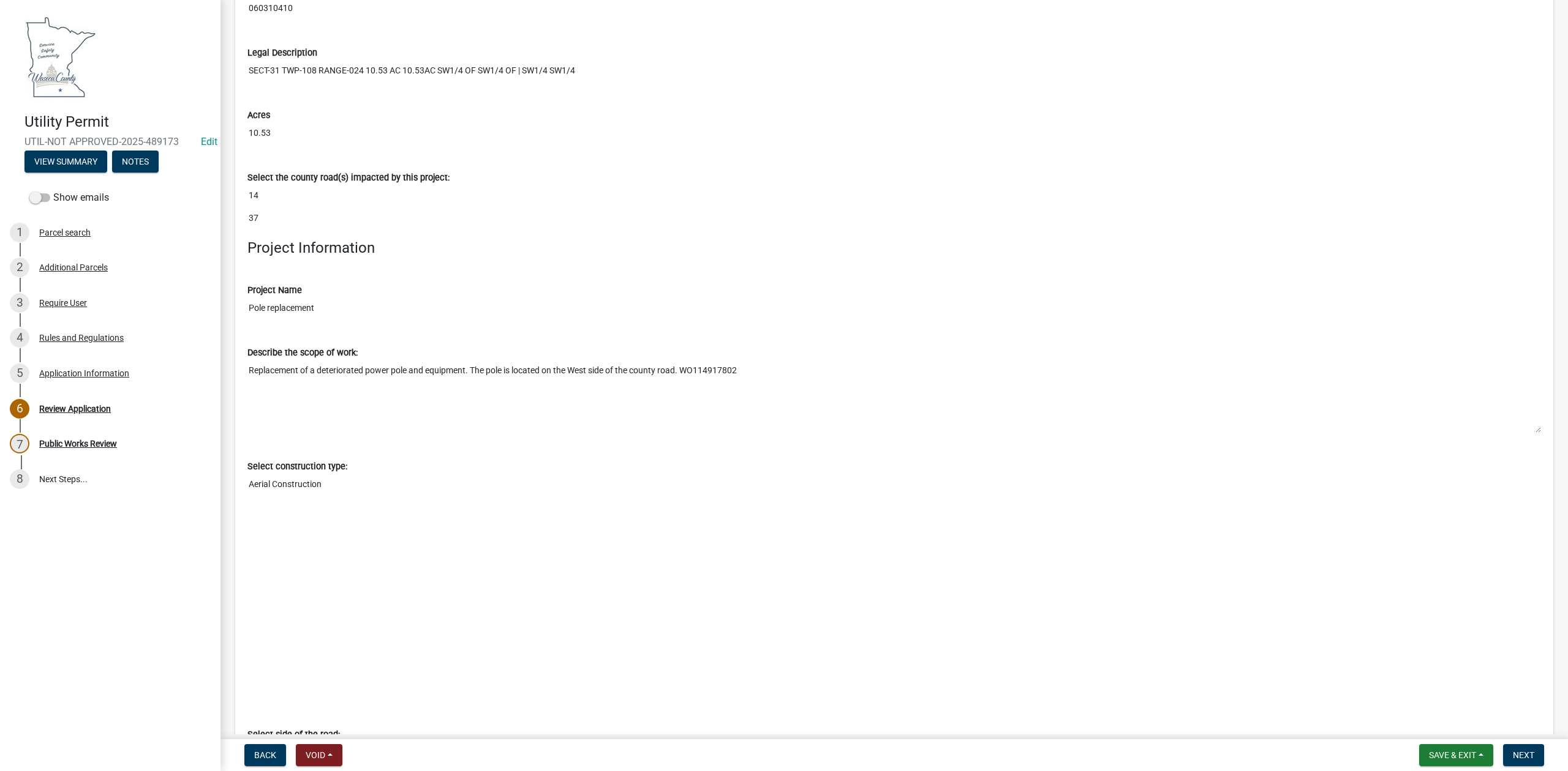
scroll to position [2857, 0]
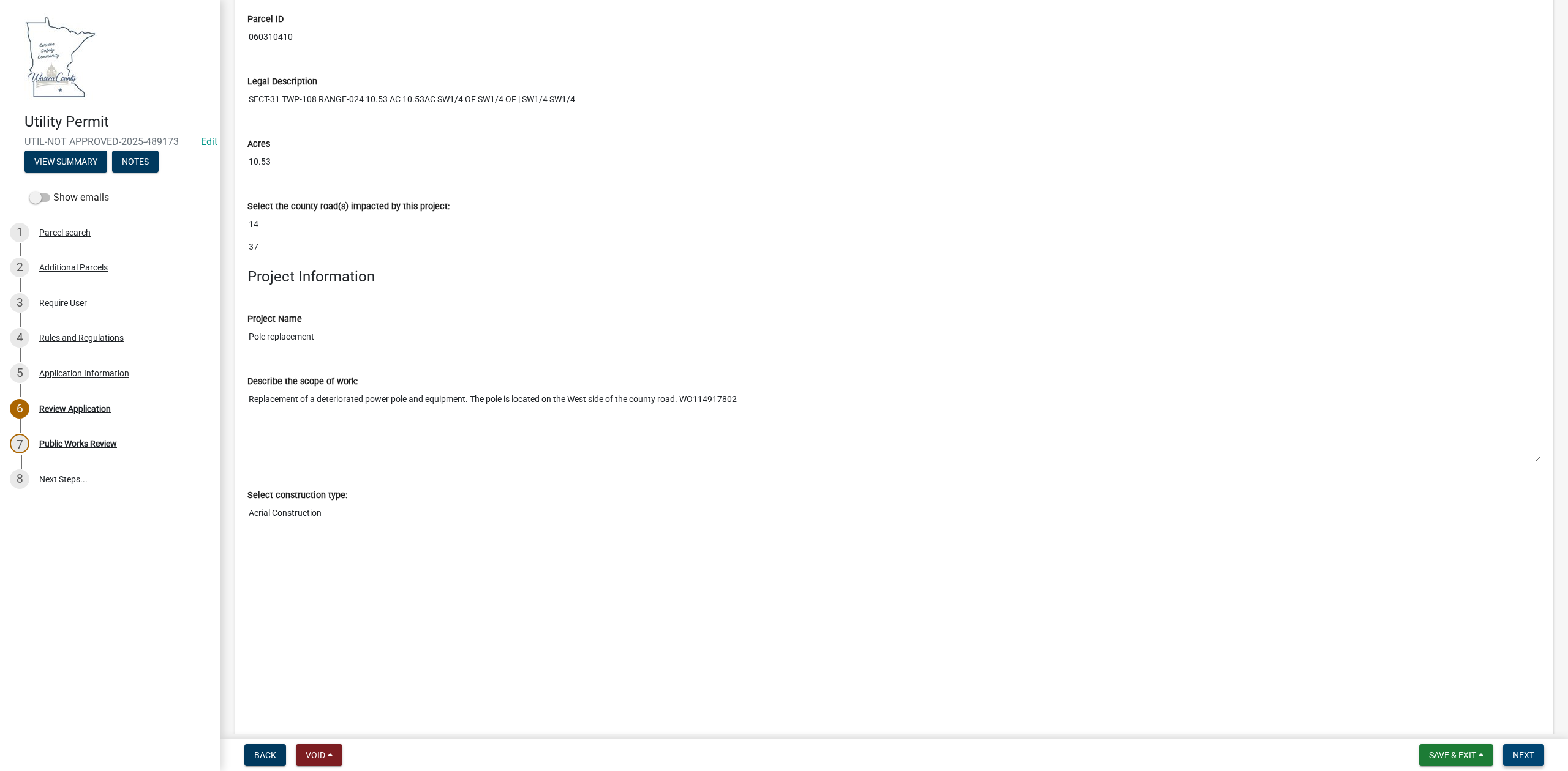
click at [1527, 759] on span "Next" at bounding box center [1523, 756] width 21 height 10
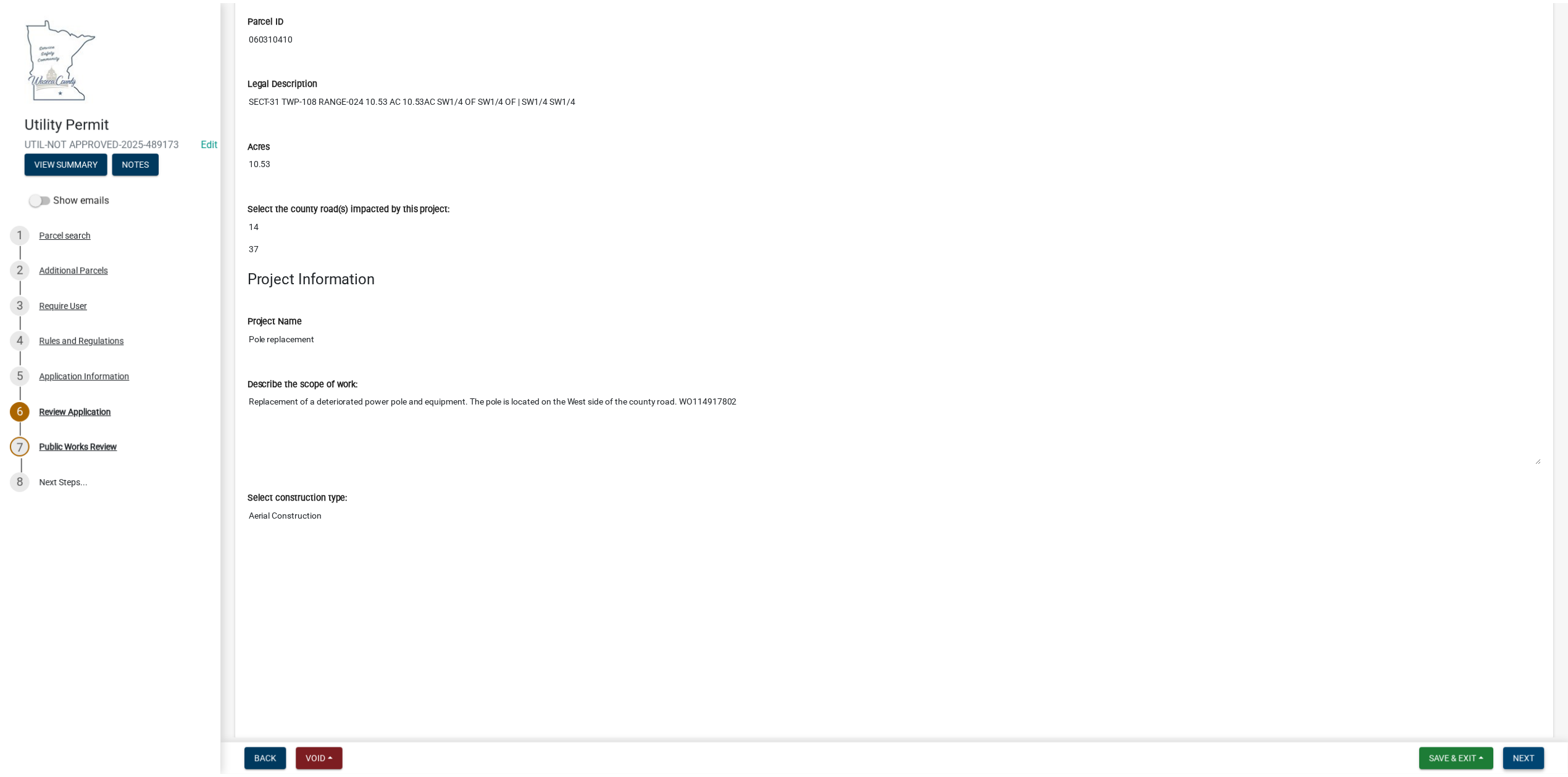
scroll to position [0, 0]
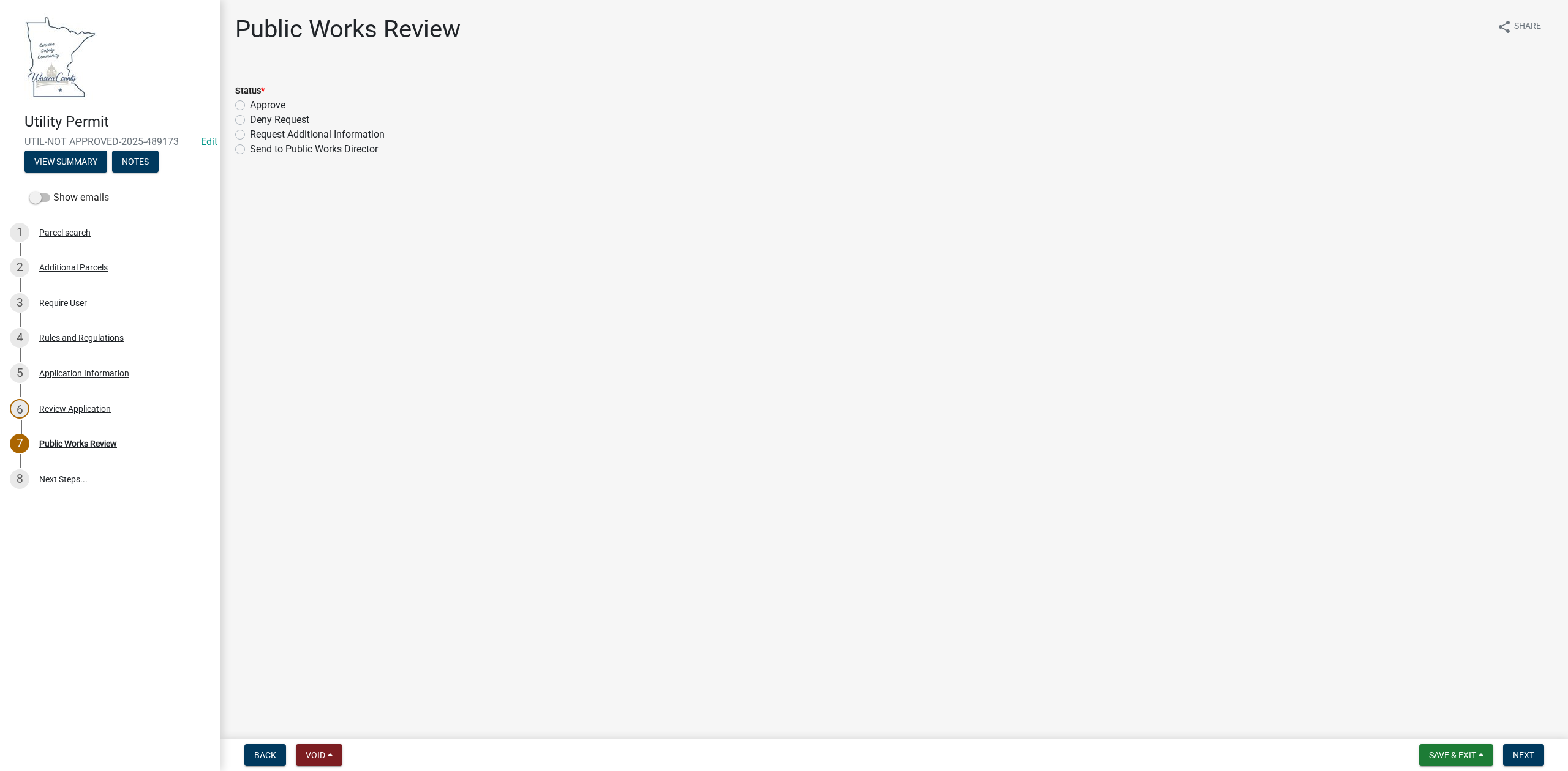
drag, startPoint x: 239, startPoint y: 106, endPoint x: 254, endPoint y: 112, distance: 16.2
click at [250, 106] on label "Approve" at bounding box center [267, 105] width 36 height 15
click at [250, 106] on input "Approve" at bounding box center [254, 102] width 8 height 8
radio input "true"
click at [1522, 755] on span "Next" at bounding box center [1523, 756] width 21 height 10
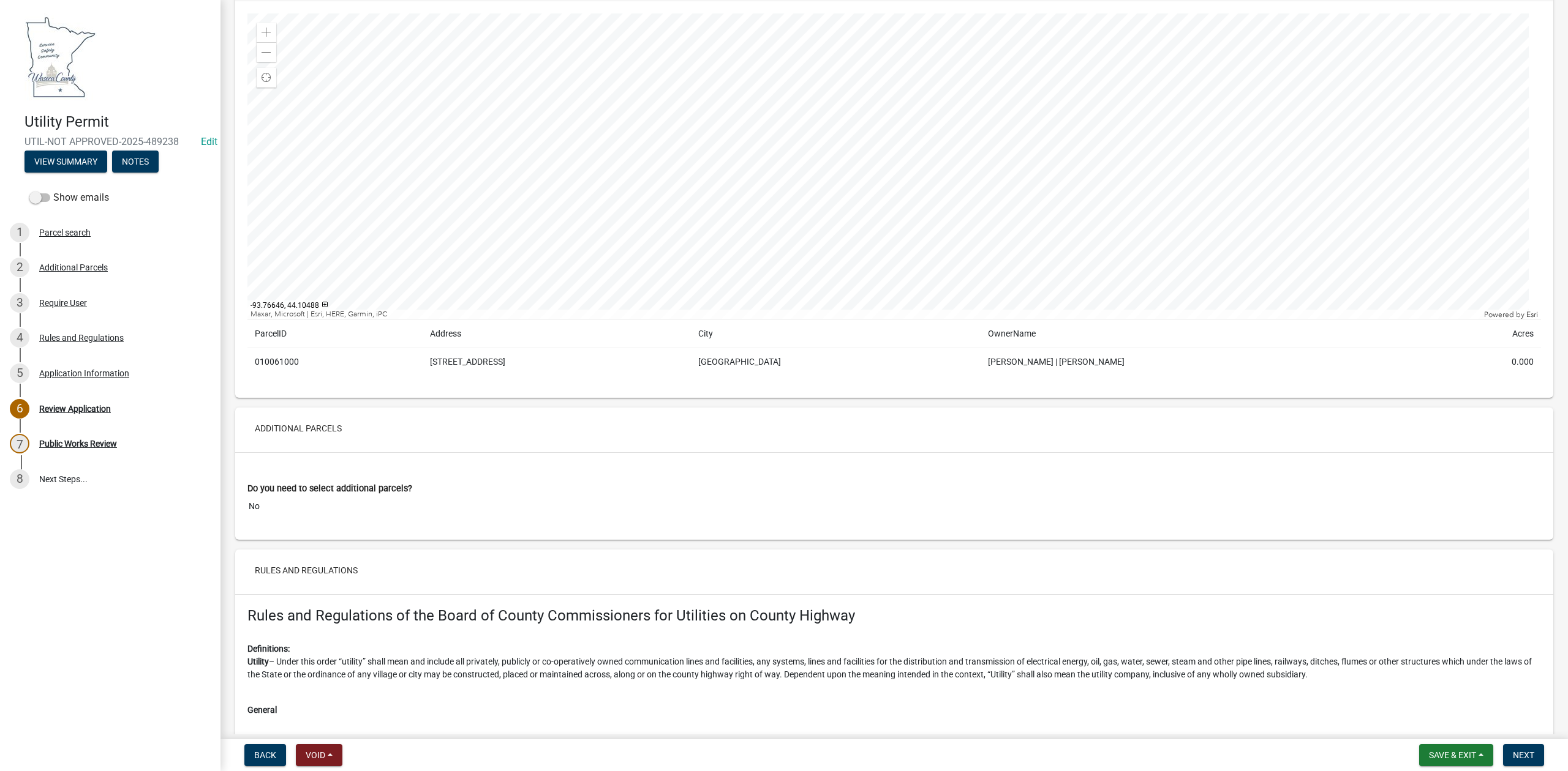
scroll to position [245, 0]
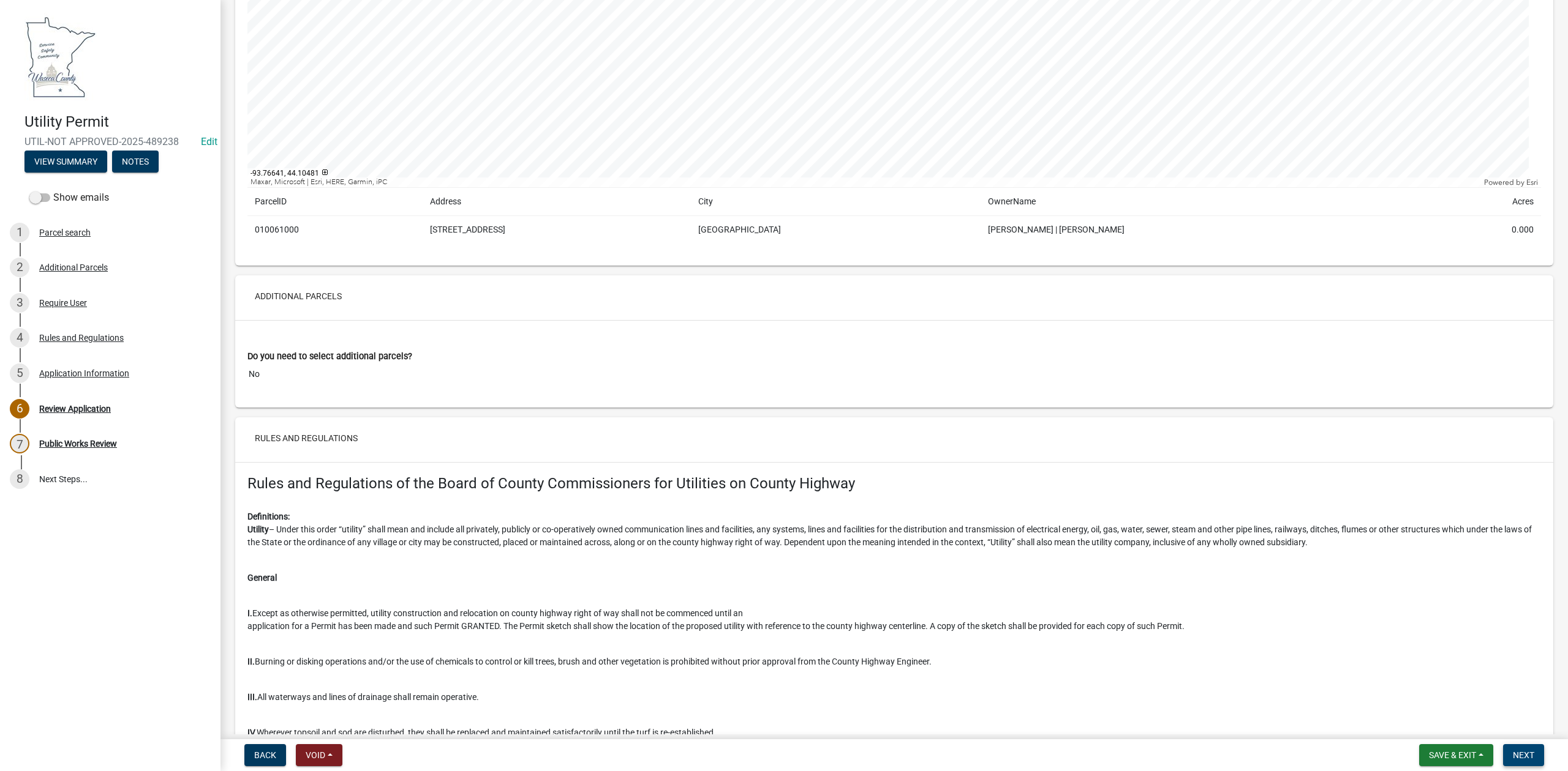
click at [1512, 756] on button "Next" at bounding box center [1523, 755] width 41 height 22
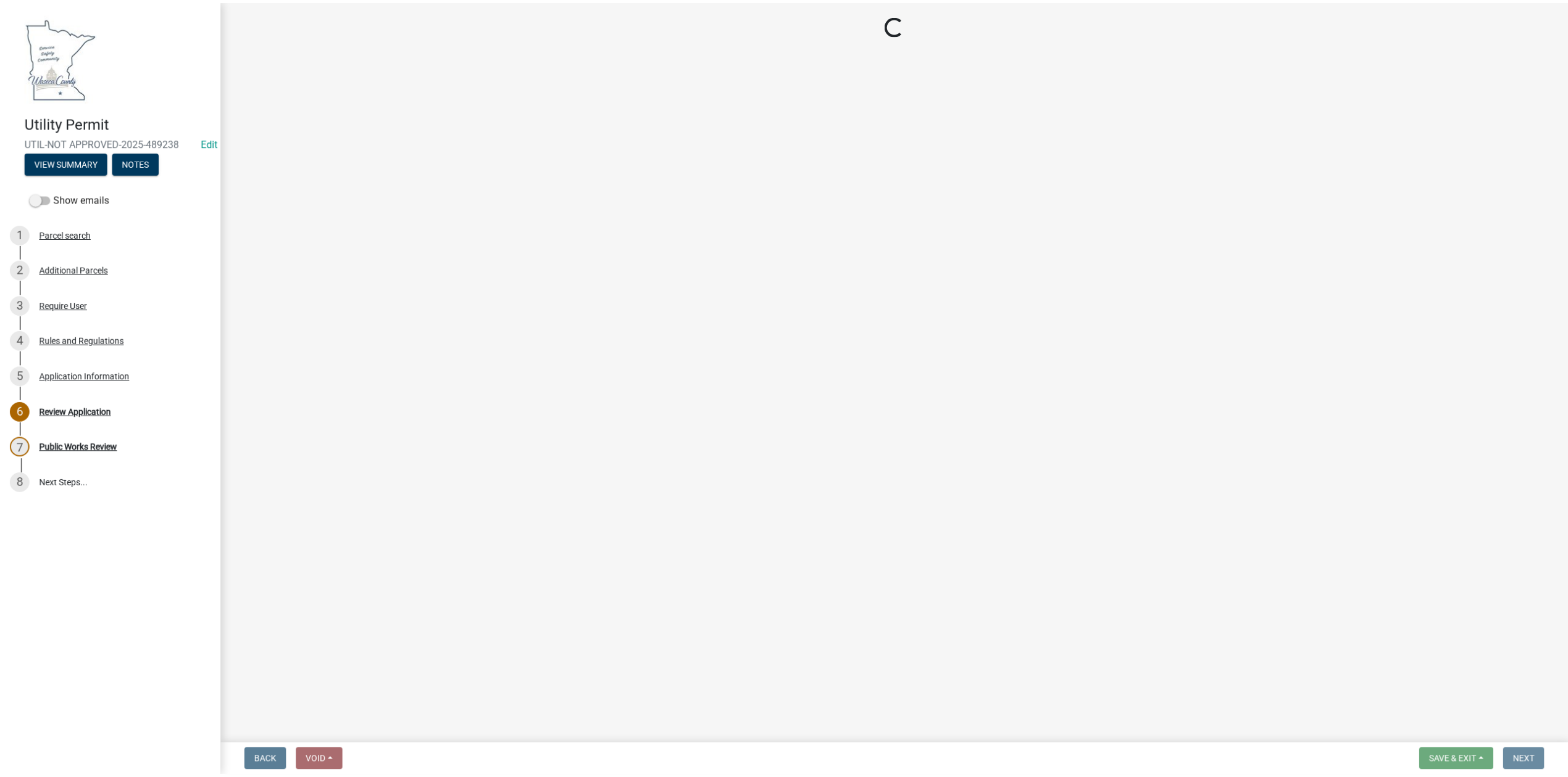
scroll to position [0, 0]
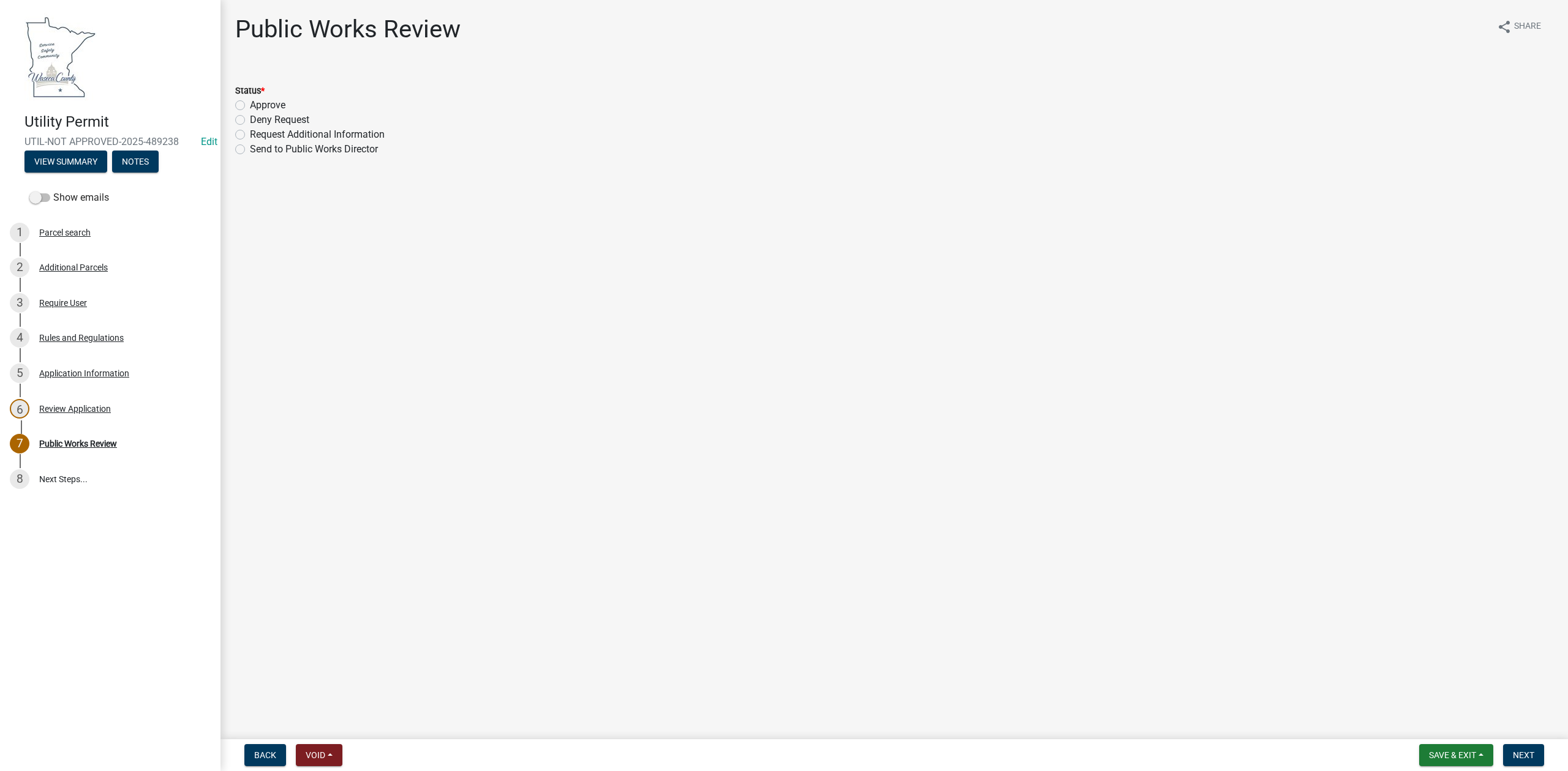
click at [250, 103] on label "Approve" at bounding box center [267, 105] width 36 height 15
click at [250, 103] on input "Approve" at bounding box center [254, 102] width 8 height 8
radio input "true"
click at [1512, 752] on button "Next" at bounding box center [1523, 755] width 41 height 22
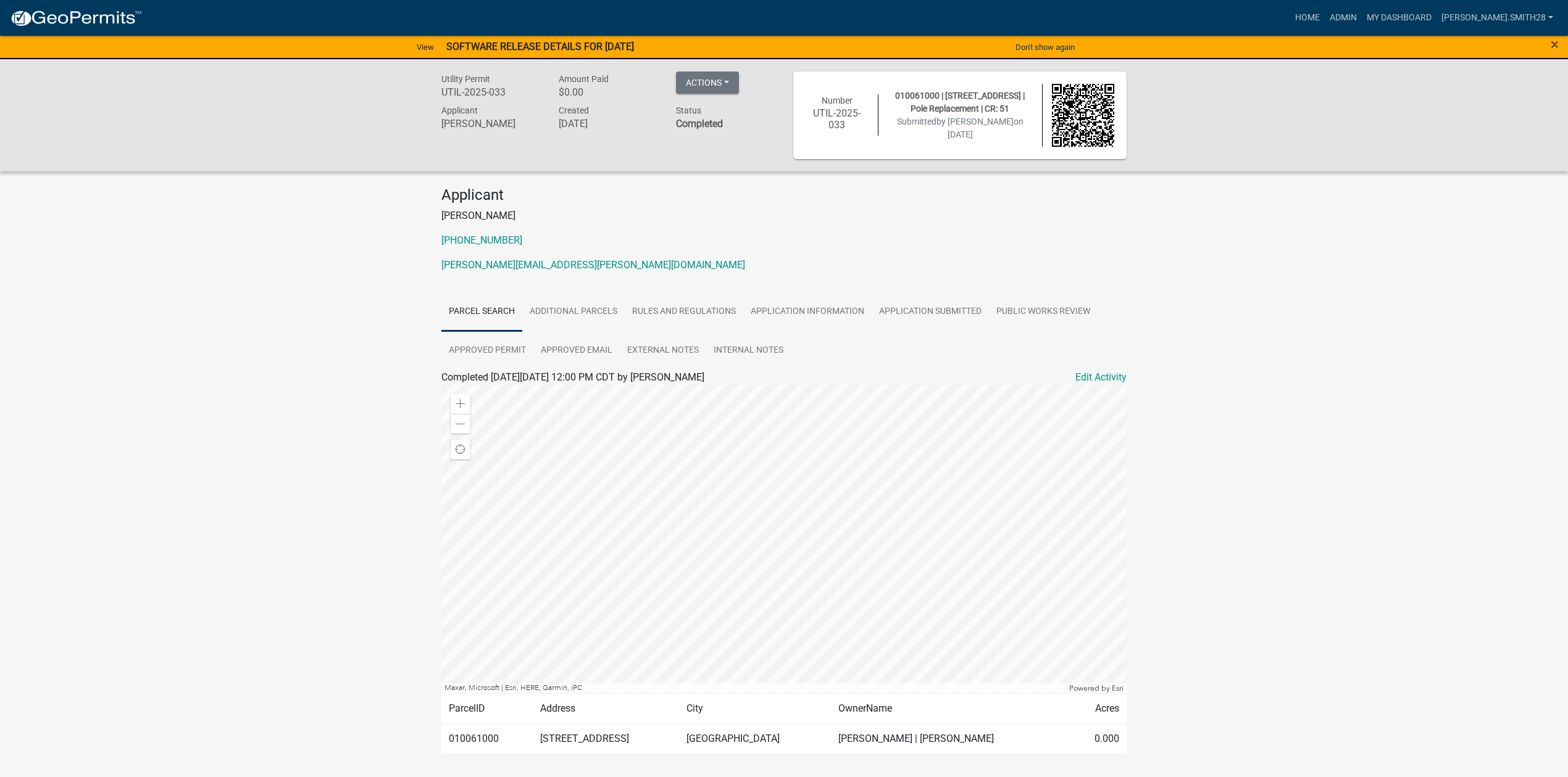
scroll to position [38, 0]
